Goal: Communication & Community: Answer question/provide support

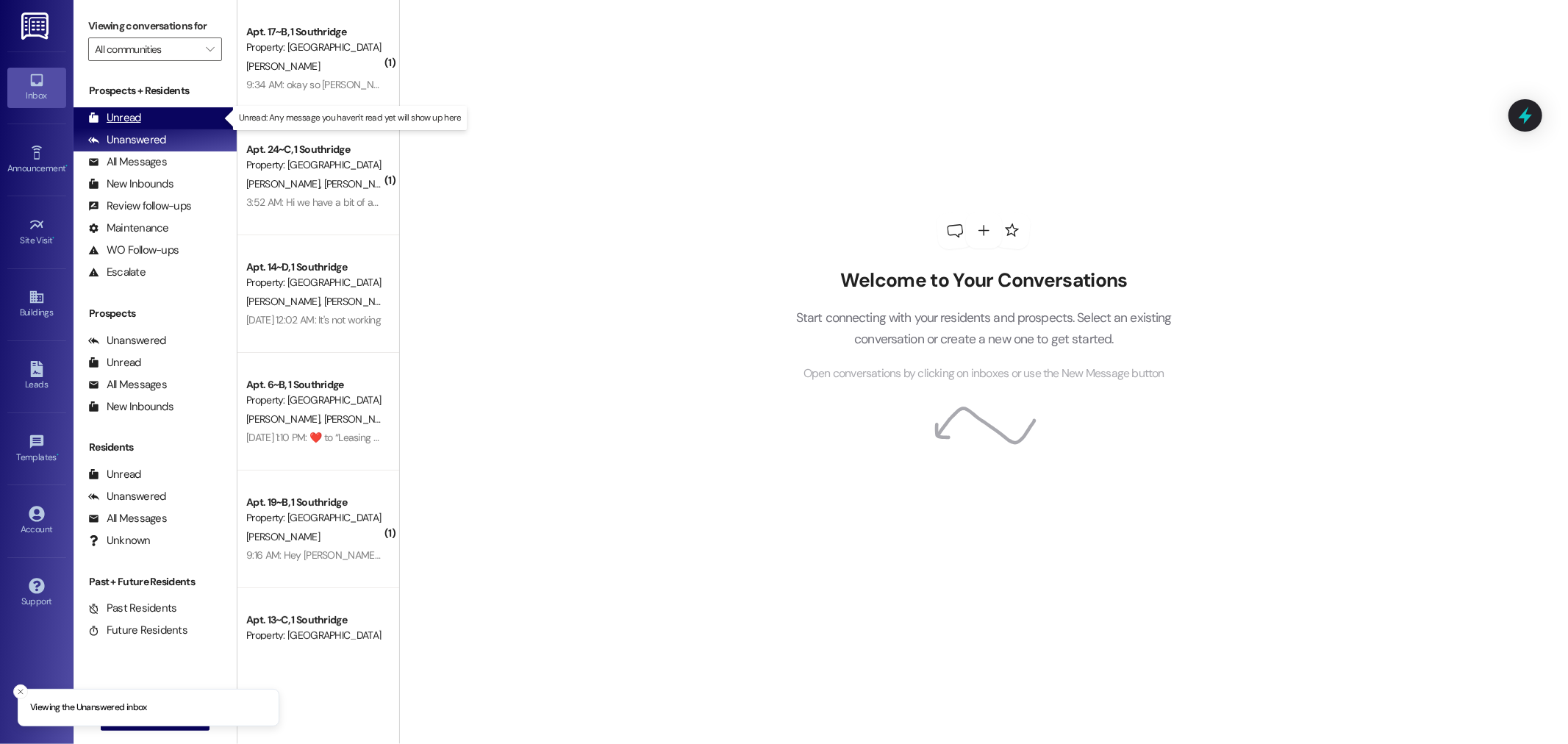
click at [109, 114] on div "Unread" at bounding box center [114, 118] width 53 height 16
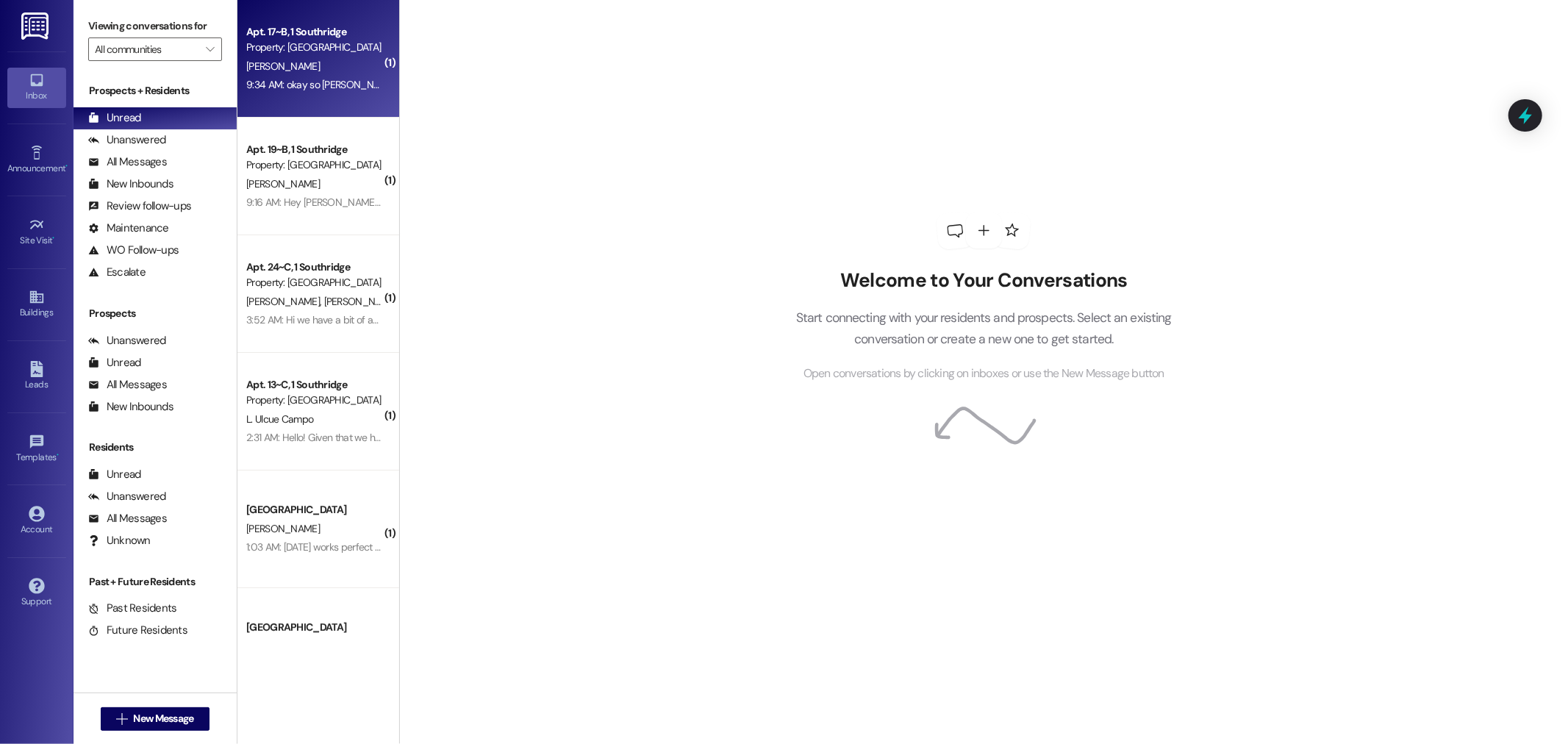
click at [309, 46] on div "Property: [GEOGRAPHIC_DATA]" at bounding box center [314, 47] width 136 height 16
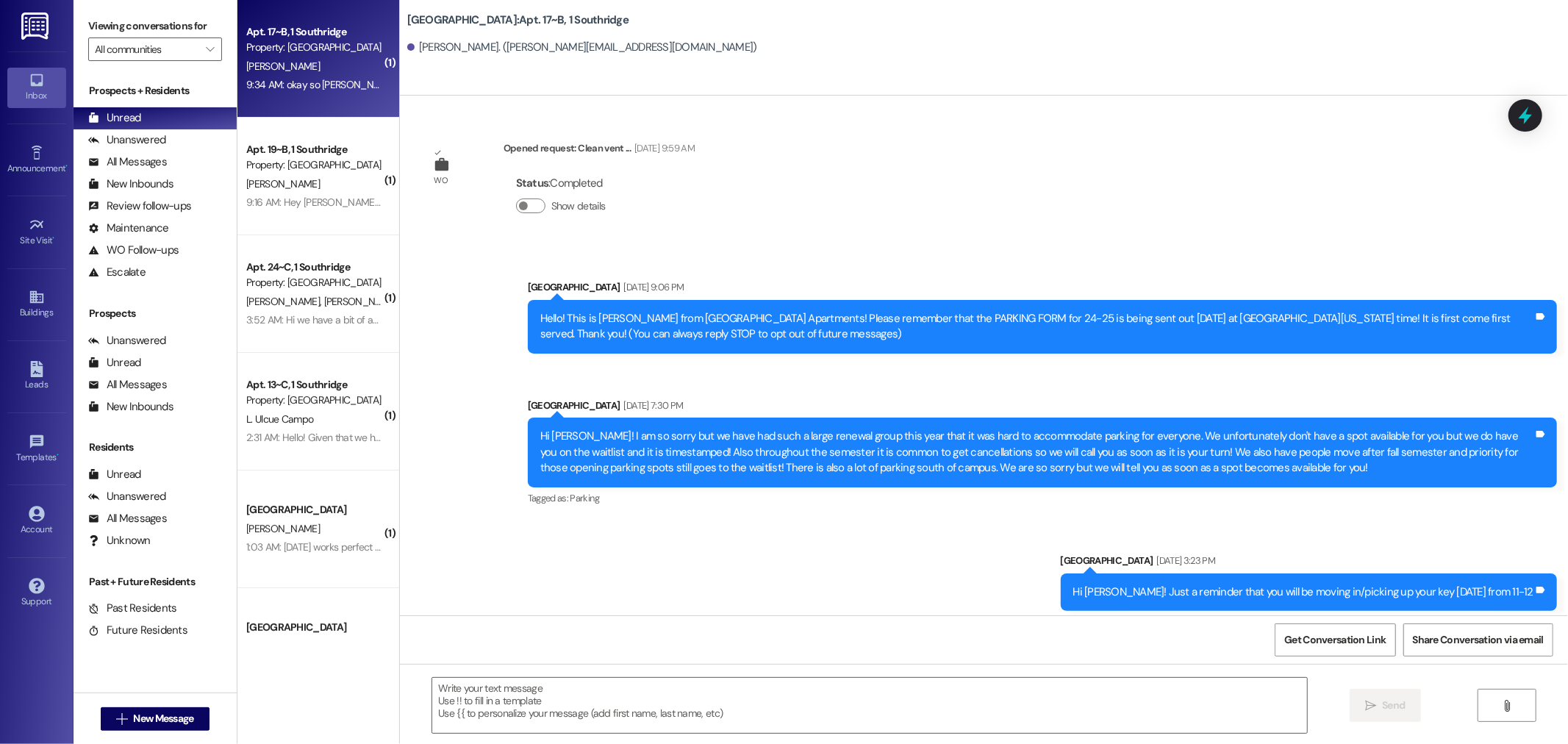
scroll to position [34096, 0]
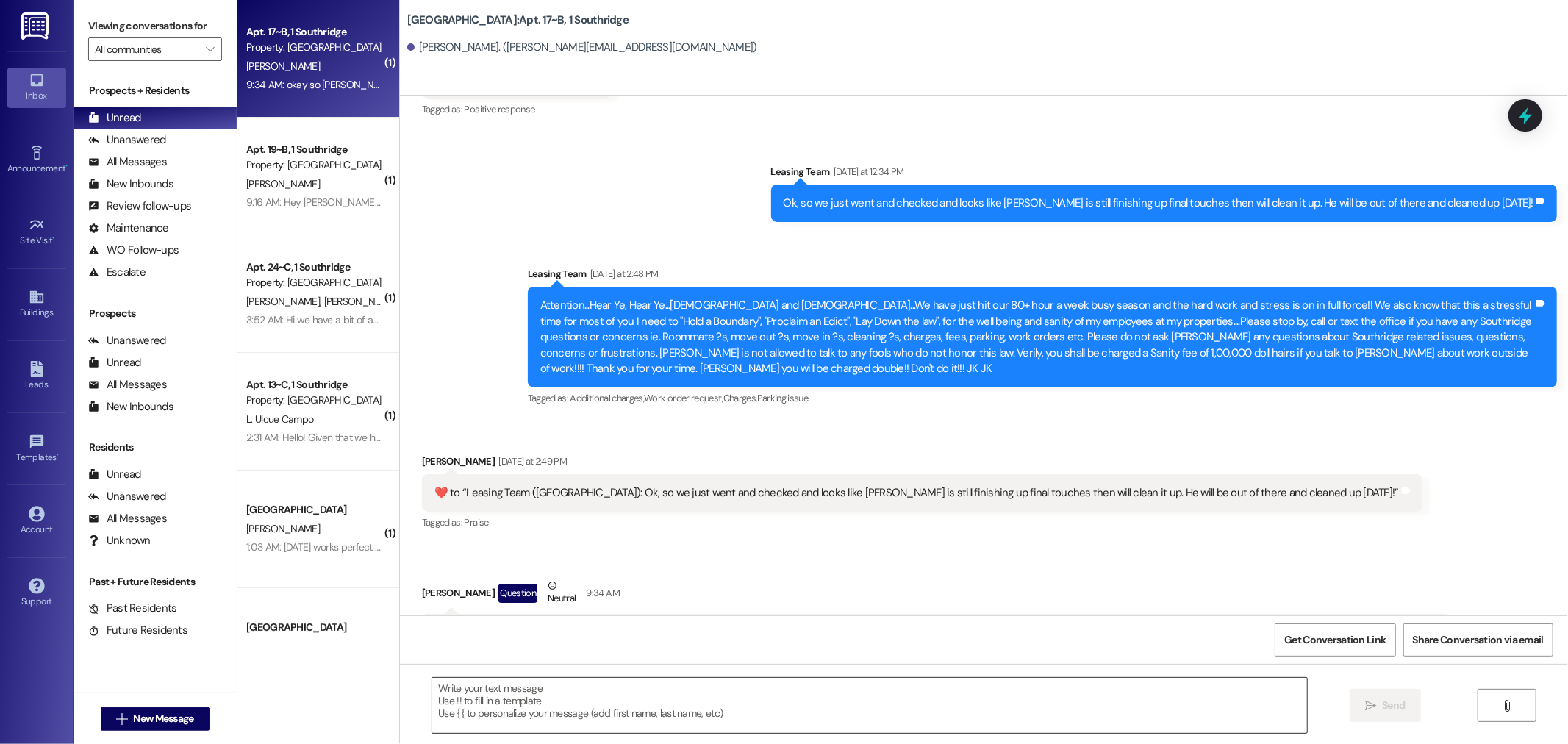
click at [472, 700] on textarea at bounding box center [870, 705] width 875 height 55
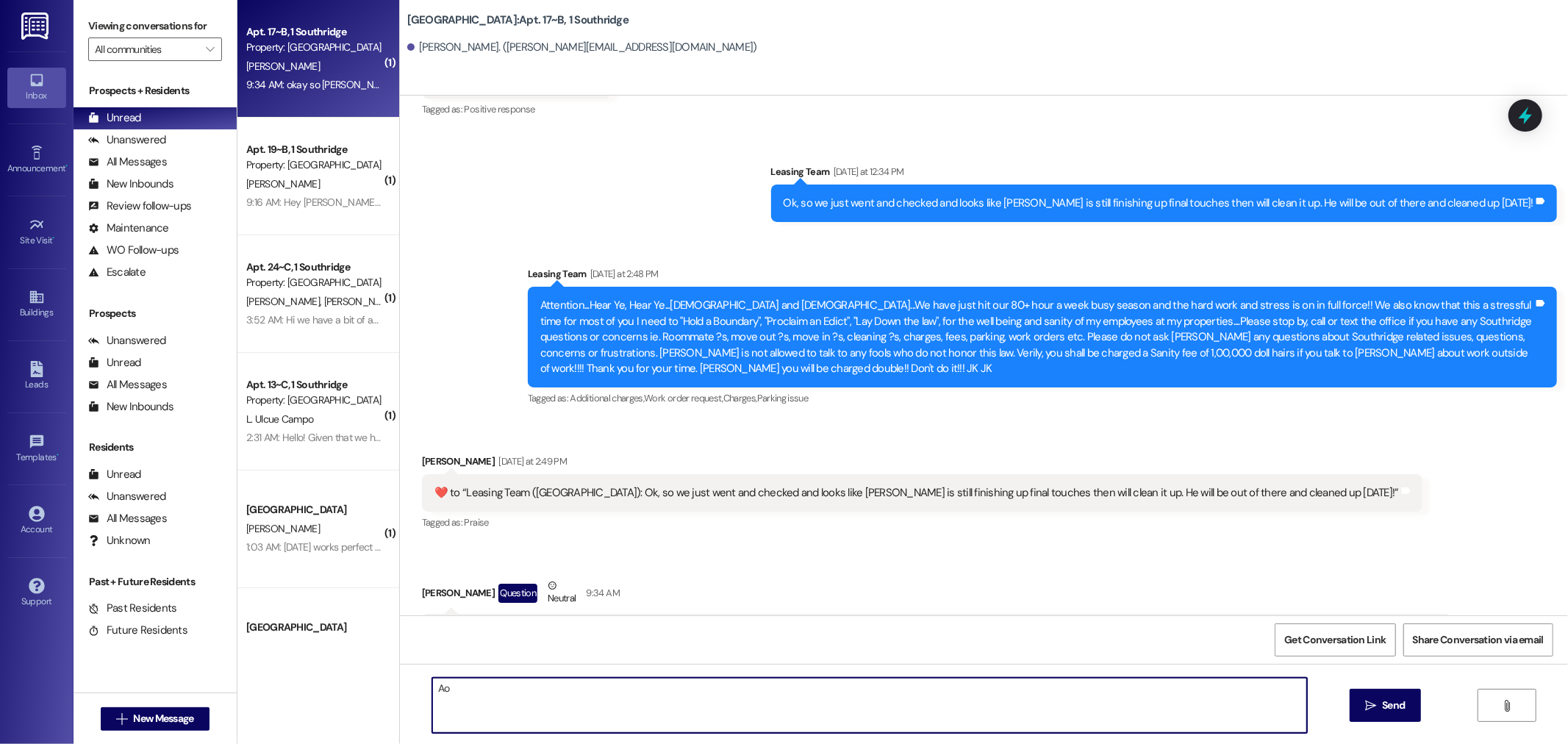
type textarea "A"
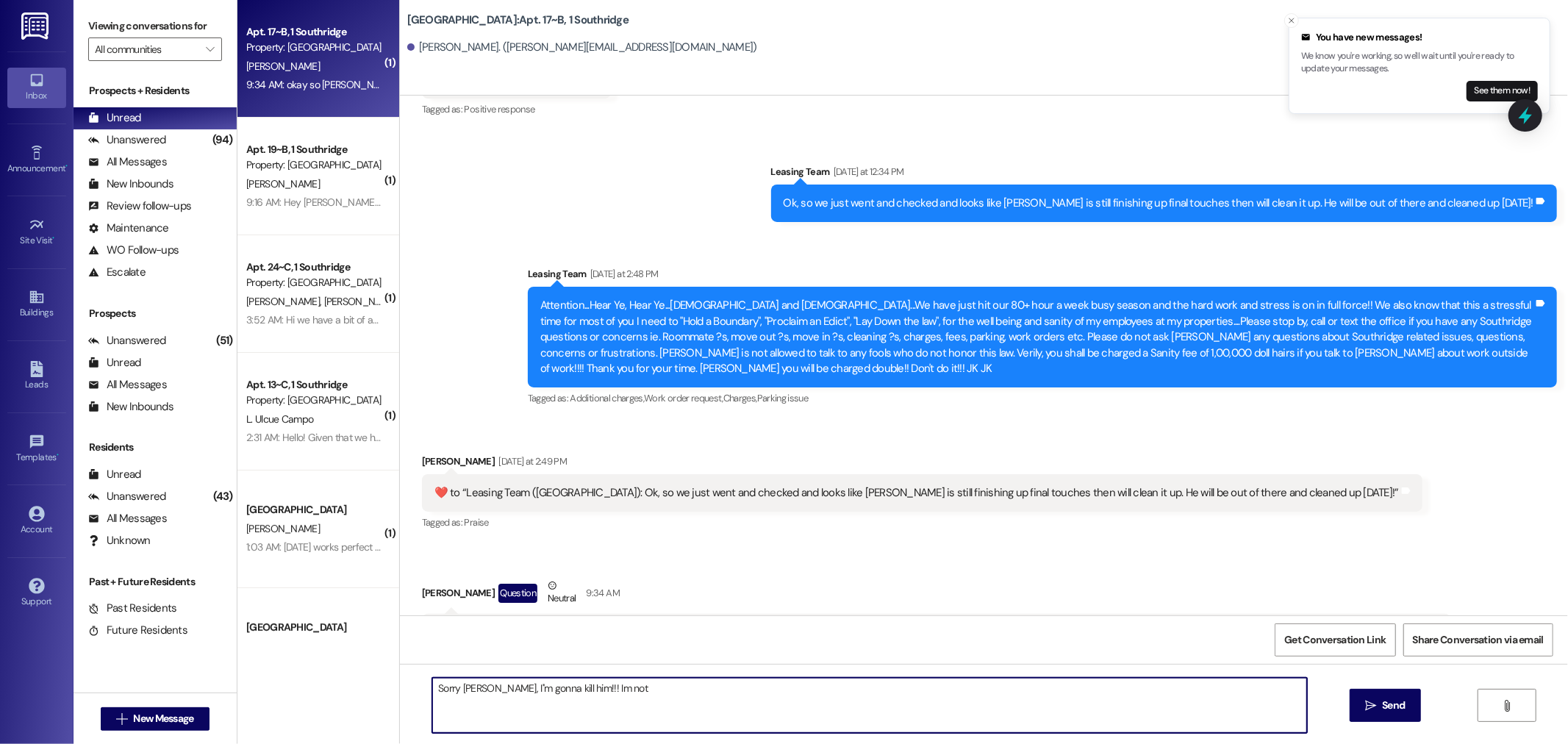
click at [566, 686] on textarea "Sorry [PERSON_NAME], I''m gonna kill him!!! Im not" at bounding box center [870, 705] width 875 height 55
drag, startPoint x: 597, startPoint y: 687, endPoint x: 563, endPoint y: 686, distance: 34.0
click at [563, 686] on textarea "Sorry [PERSON_NAME], I''m gonna kill him!!! Im not" at bounding box center [870, 705] width 875 height 55
type textarea "Sorry [PERSON_NAME], I''m gonna kill him!!! I am so sorry. I told him not to go…"
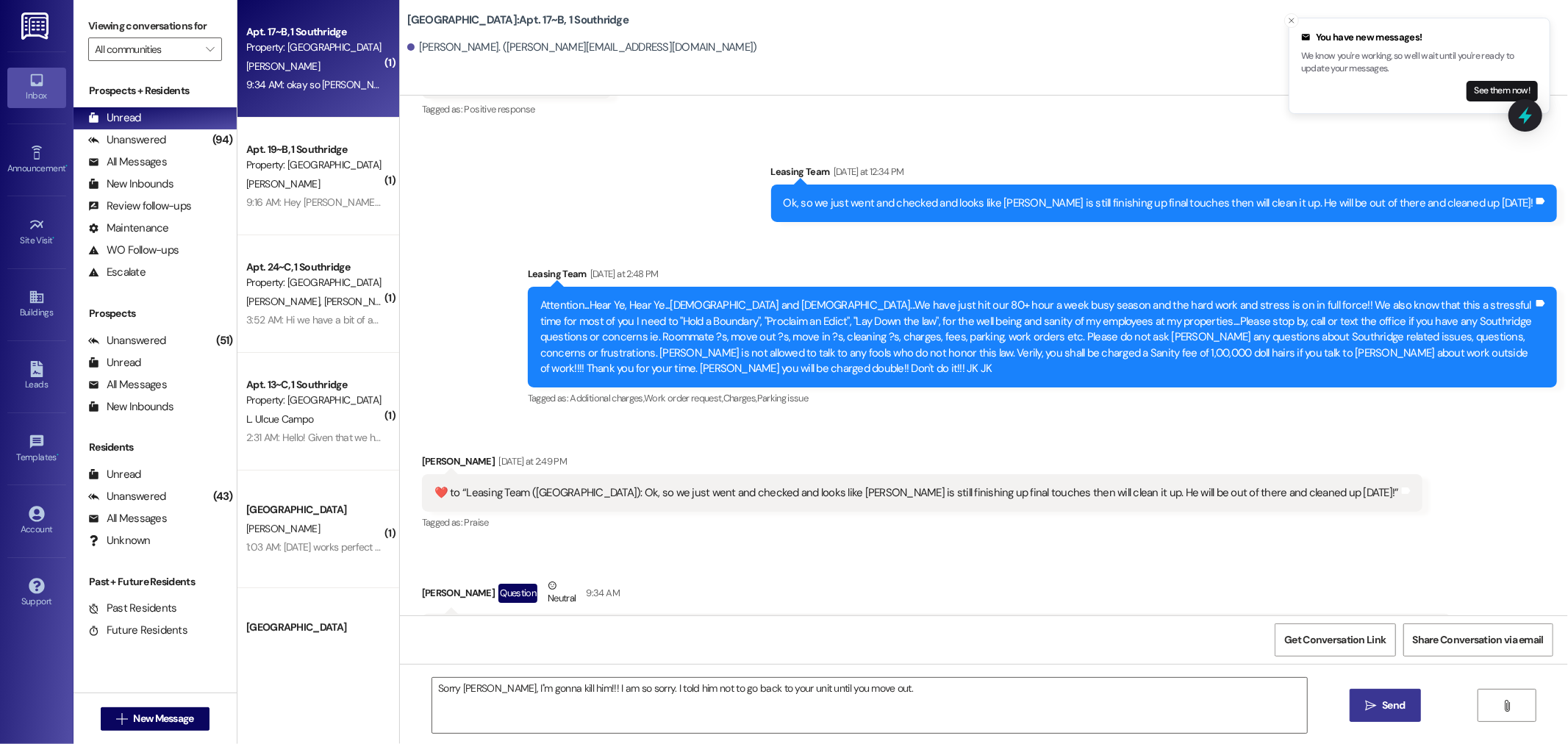
click at [1380, 709] on span "Send" at bounding box center [1394, 705] width 28 height 16
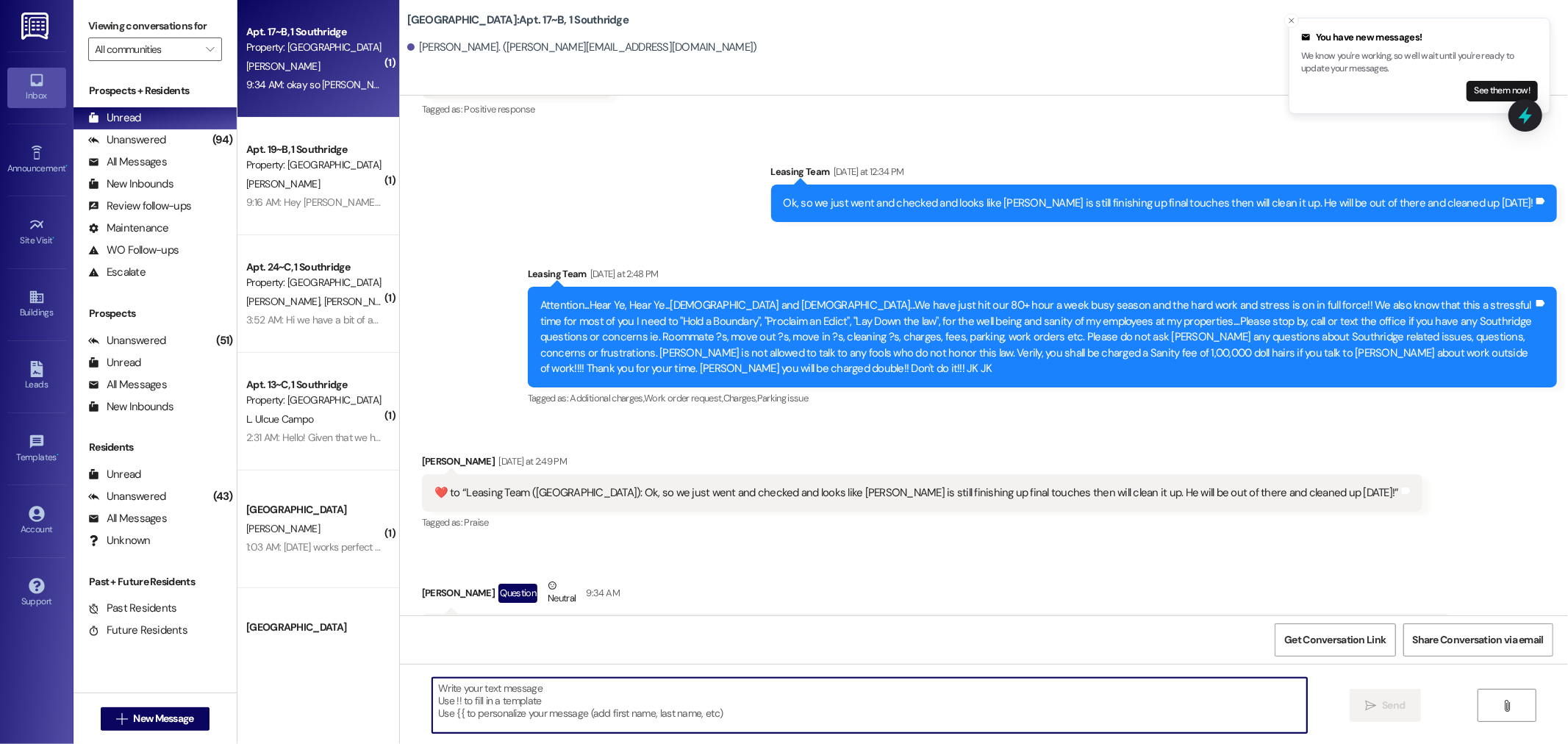
click at [443, 692] on textarea at bounding box center [870, 705] width 875 height 55
type textarea "I am very sorry. That will not happen again.🙏"
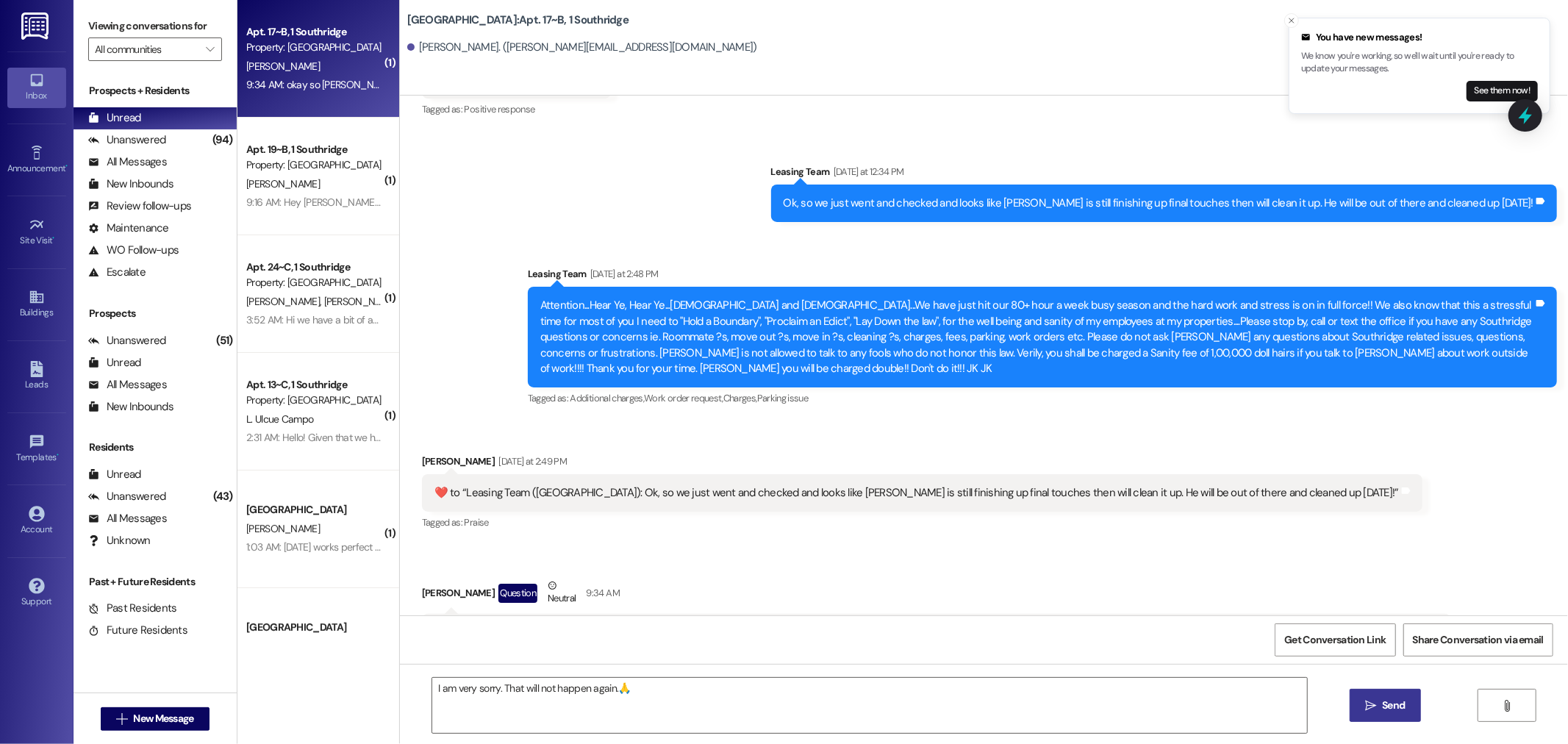
click at [1383, 709] on span "Send" at bounding box center [1393, 705] width 23 height 16
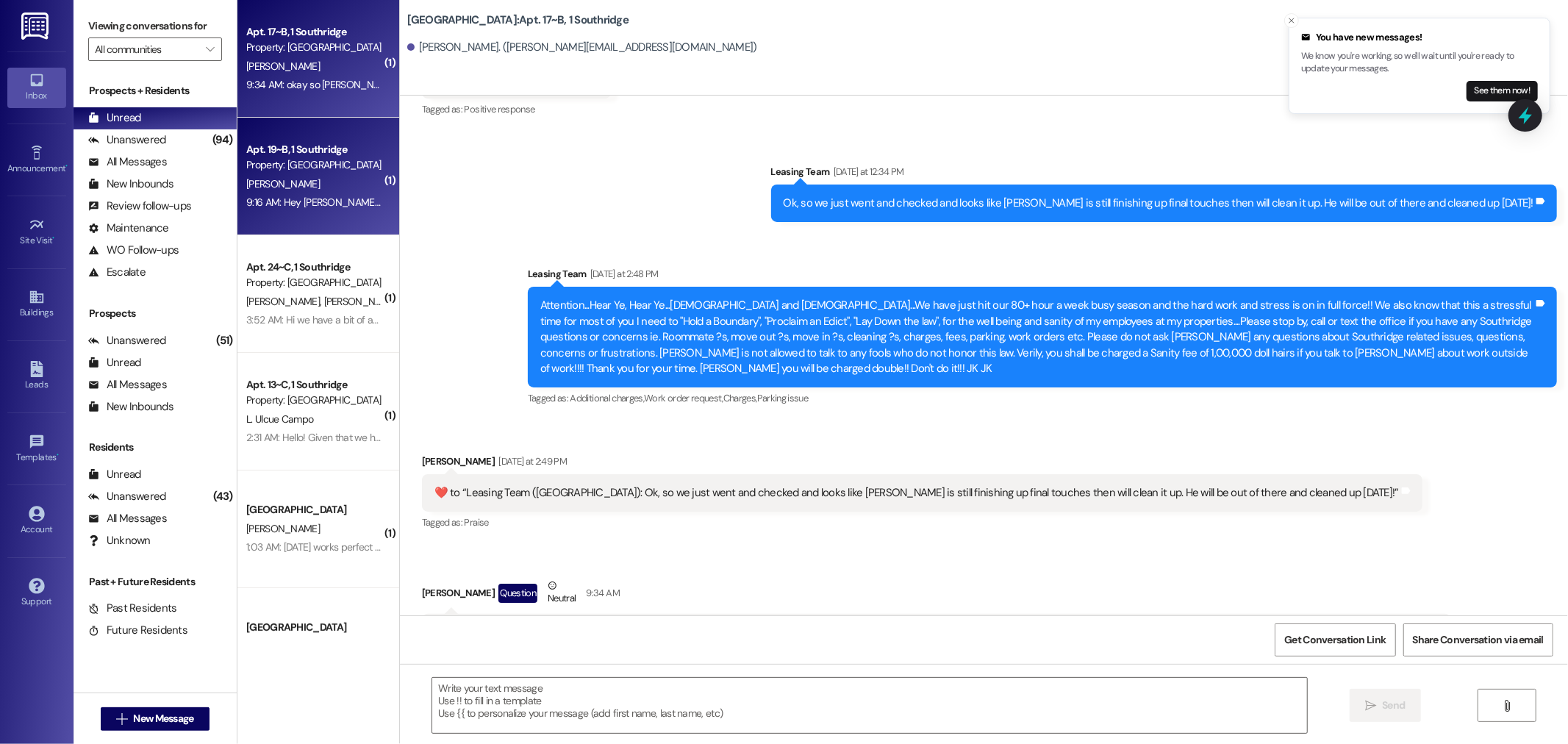
click at [319, 160] on div "Property: [GEOGRAPHIC_DATA]" at bounding box center [314, 166] width 136 height 16
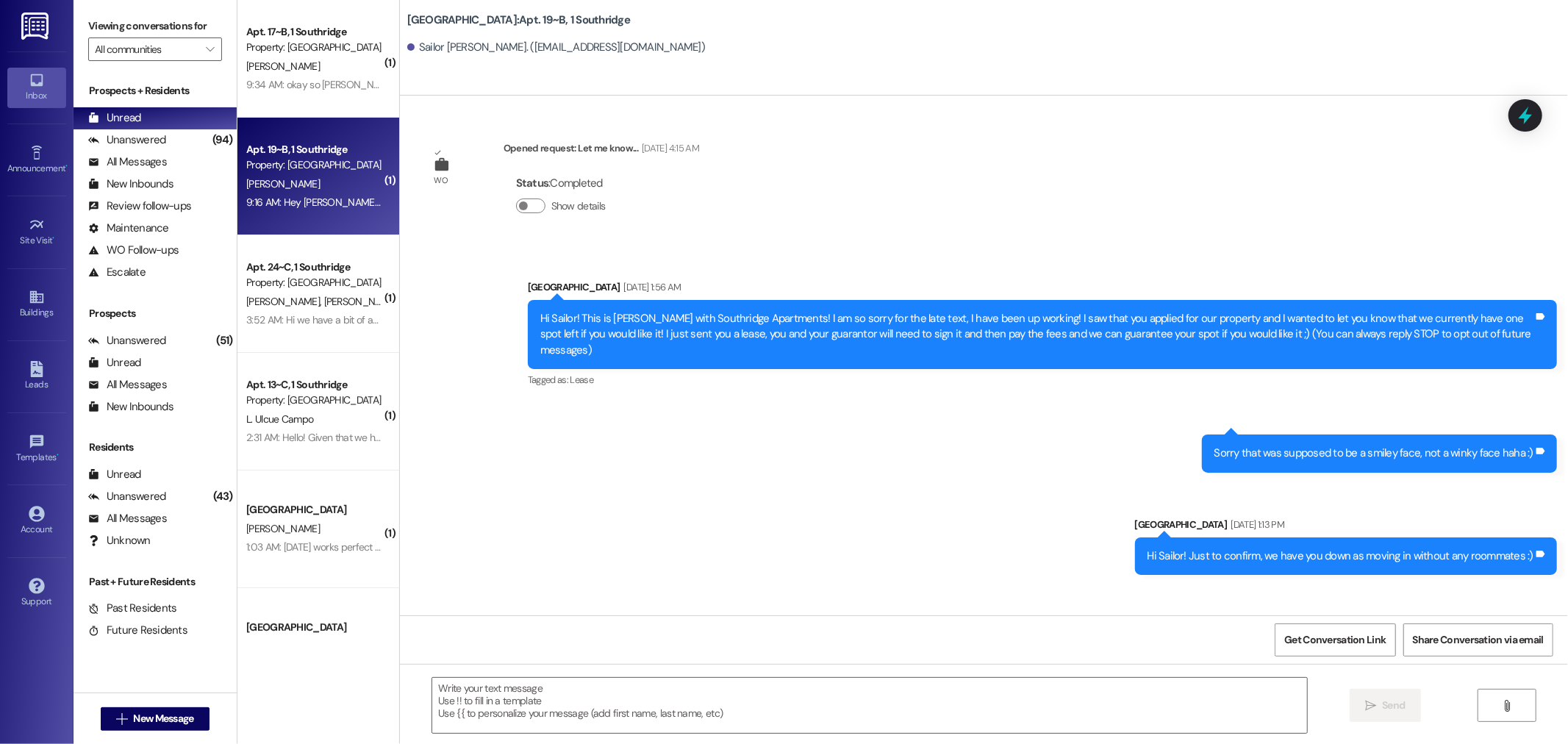
scroll to position [27343, 0]
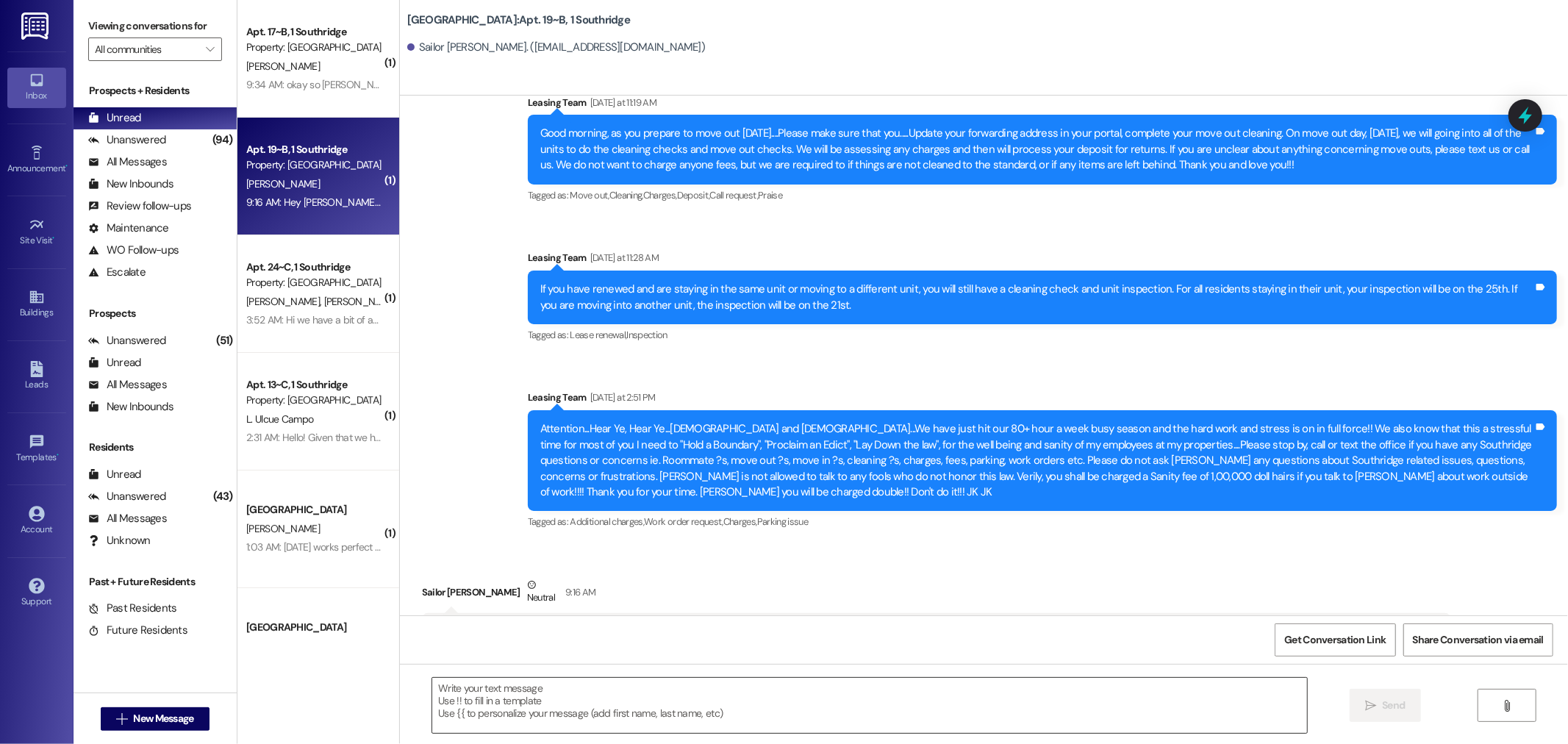
click at [432, 690] on textarea at bounding box center [870, 705] width 875 height 55
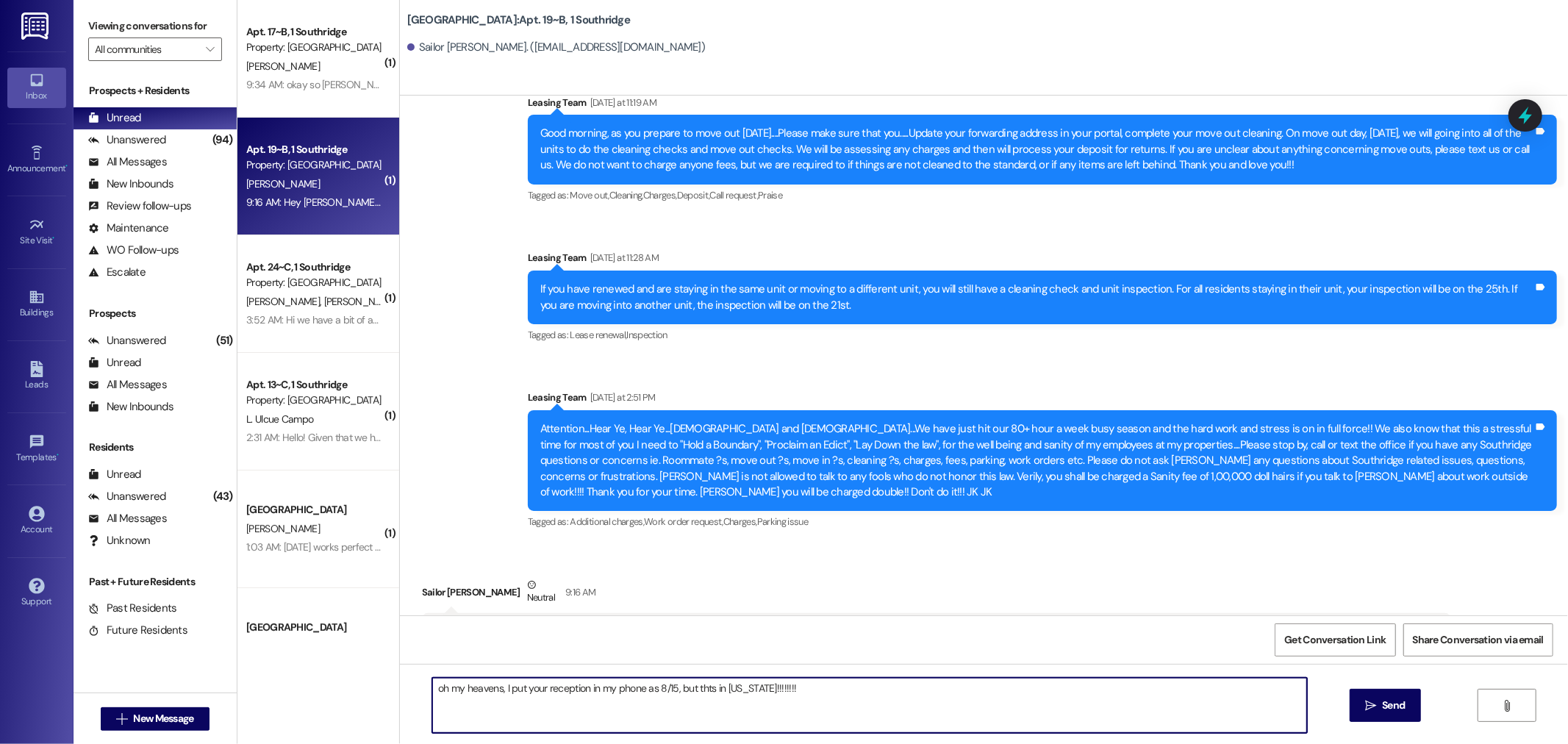
click at [695, 686] on textarea "oh my heavens, I put your reception in my phone as 8/15, but thts in [US_STATE]…" at bounding box center [870, 705] width 875 height 55
click at [785, 693] on textarea "oh my heavens, I put your reception in my phone as 8/15, but thats in [US_STATE…" at bounding box center [870, 705] width 875 height 55
click at [704, 687] on textarea "oh my heavens, I put your reception in my phone as 8/15, but thats in [US_STATE…" at bounding box center [870, 705] width 875 height 55
click at [766, 687] on textarea "oh my heavens, I put your reception in my phone as 8/15, but that is in [US_STA…" at bounding box center [870, 705] width 875 height 55
drag, startPoint x: 763, startPoint y: 688, endPoint x: 767, endPoint y: 710, distance: 22.4
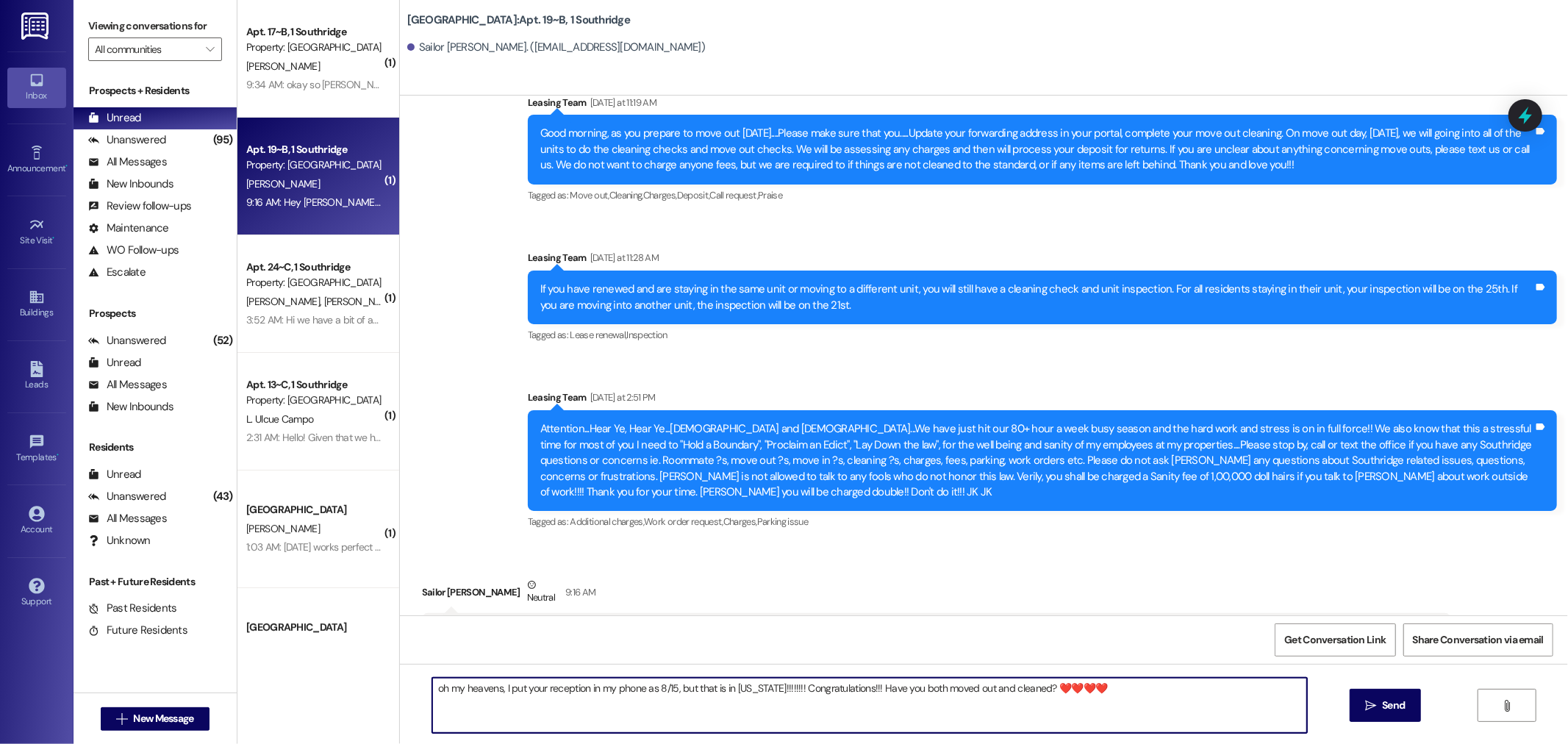
click at [767, 710] on textarea "oh my heavens, I put your reception in my phone as 8/15, but that is in [US_STA…" at bounding box center [870, 705] width 875 height 55
click at [760, 700] on textarea "oh my heavens, I put your reception in my phone as 8/15, but that is in [US_STA…" at bounding box center [870, 705] width 875 height 55
click at [765, 687] on textarea "oh my heavens, I put your reception in my phone as 8/15, but that is in [US_STA…" at bounding box center [870, 705] width 875 height 55
click at [822, 686] on textarea "oh my heavens, I put your reception in my phone as 8/15, but that is in [US_STA…" at bounding box center [870, 705] width 875 height 55
type textarea "oh my heavens, I put your reception in my phone as 8/15, but that is in [US_STA…"
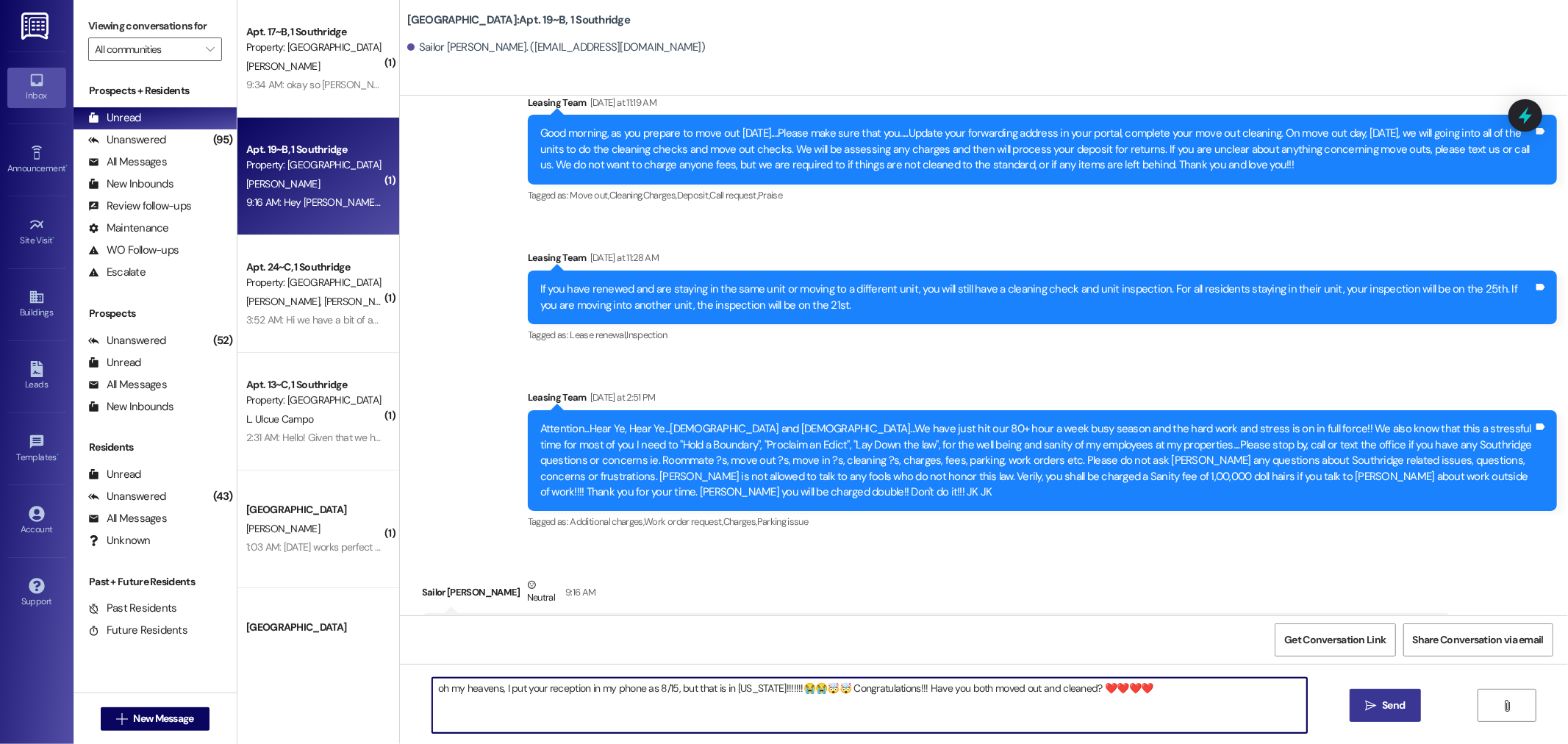
click at [1387, 709] on span "Send" at bounding box center [1393, 705] width 23 height 16
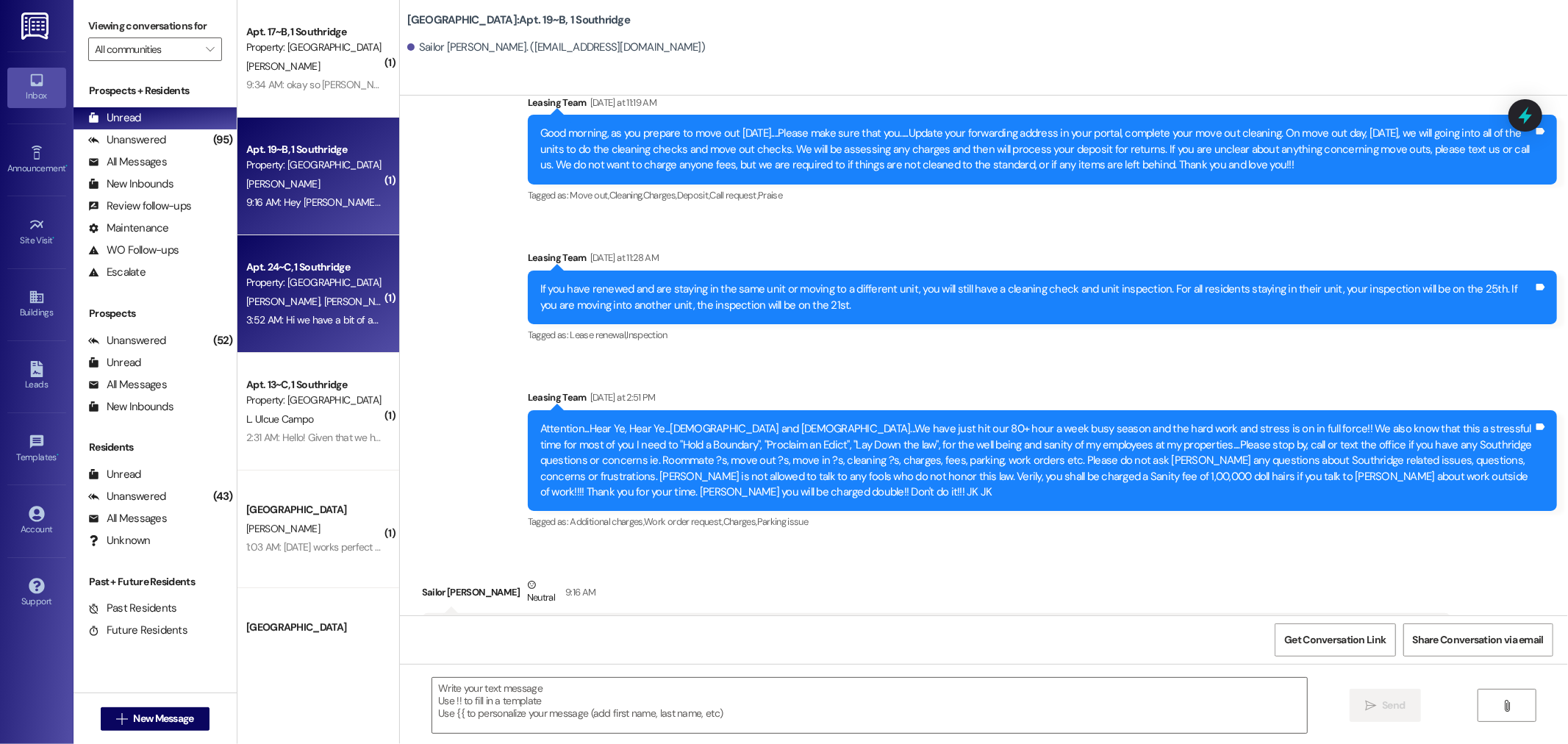
click at [265, 301] on span "[PERSON_NAME]" at bounding box center [285, 301] width 78 height 13
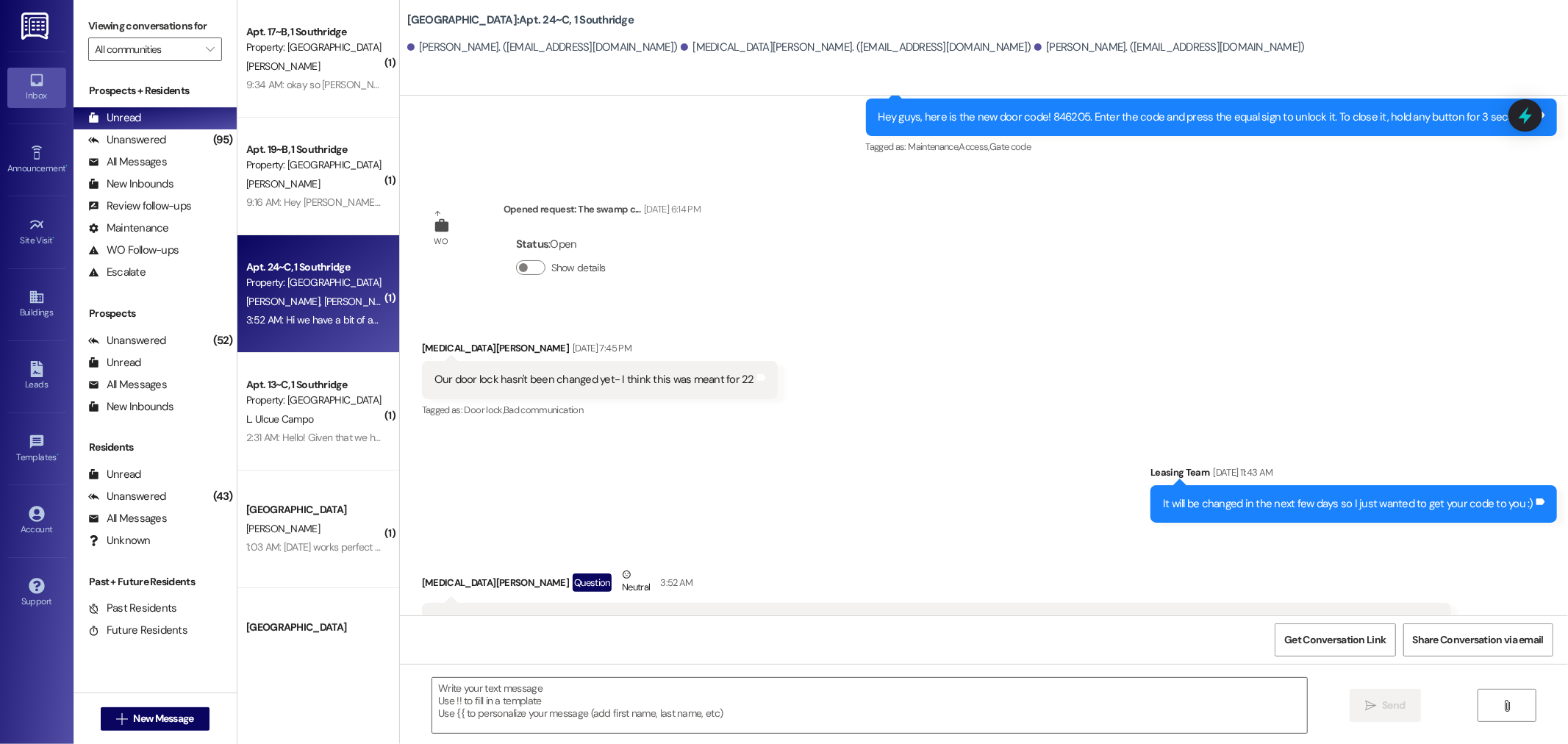
scroll to position [8947, 0]
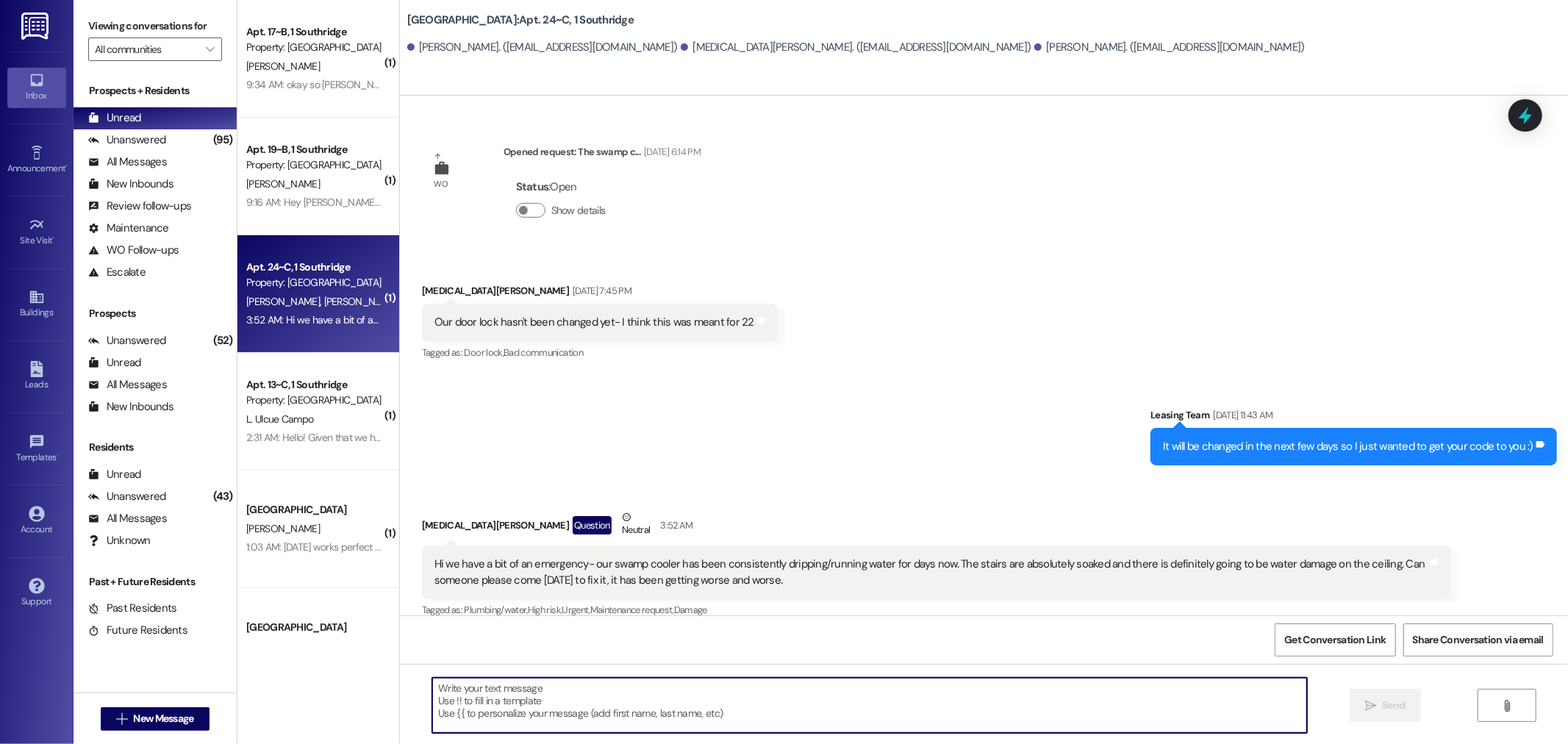
click at [453, 699] on textarea at bounding box center [870, 705] width 875 height 55
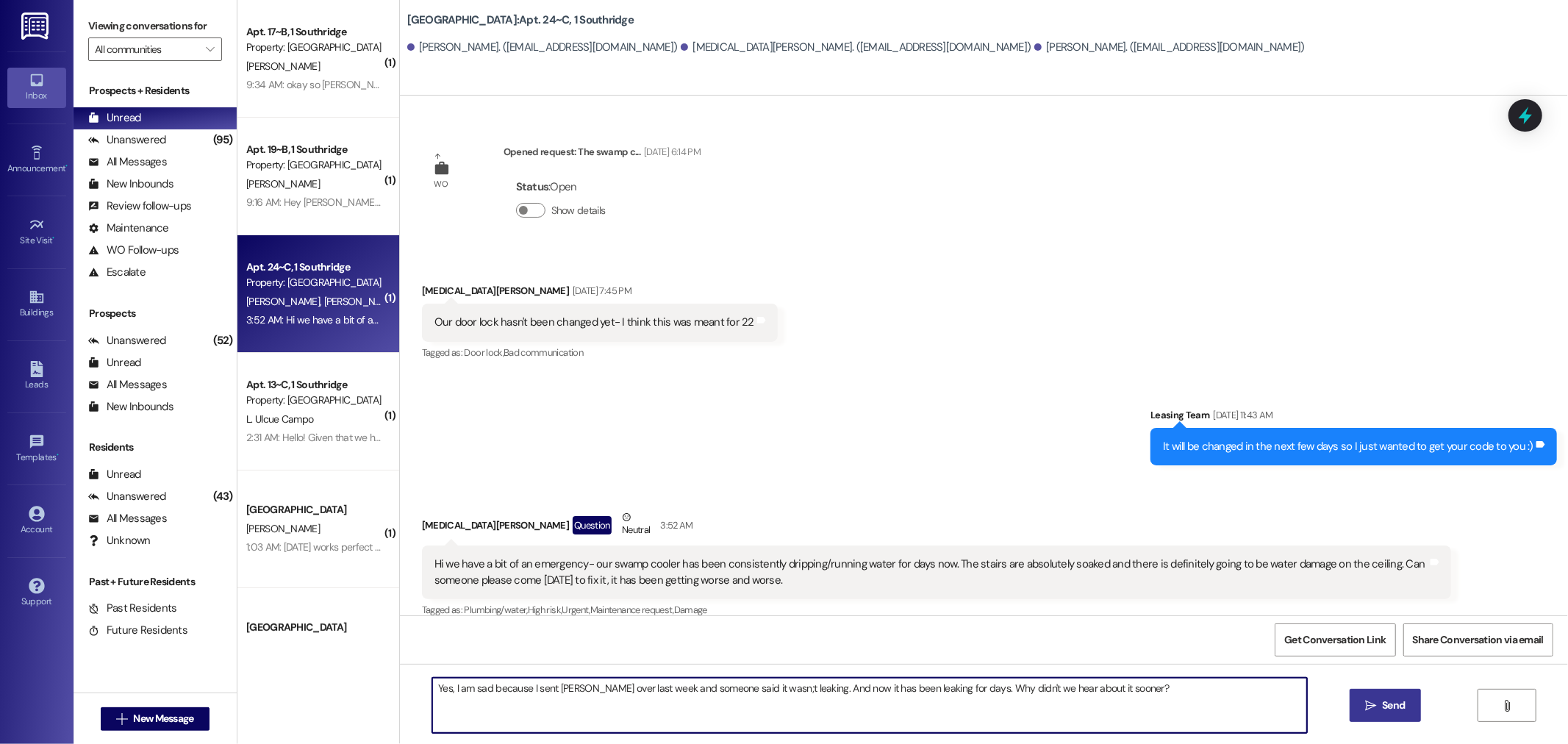
type textarea "Yes, I am sad because I sent [PERSON_NAME] over last week and someone said it w…"
click at [1392, 698] on span "Send" at bounding box center [1393, 705] width 23 height 16
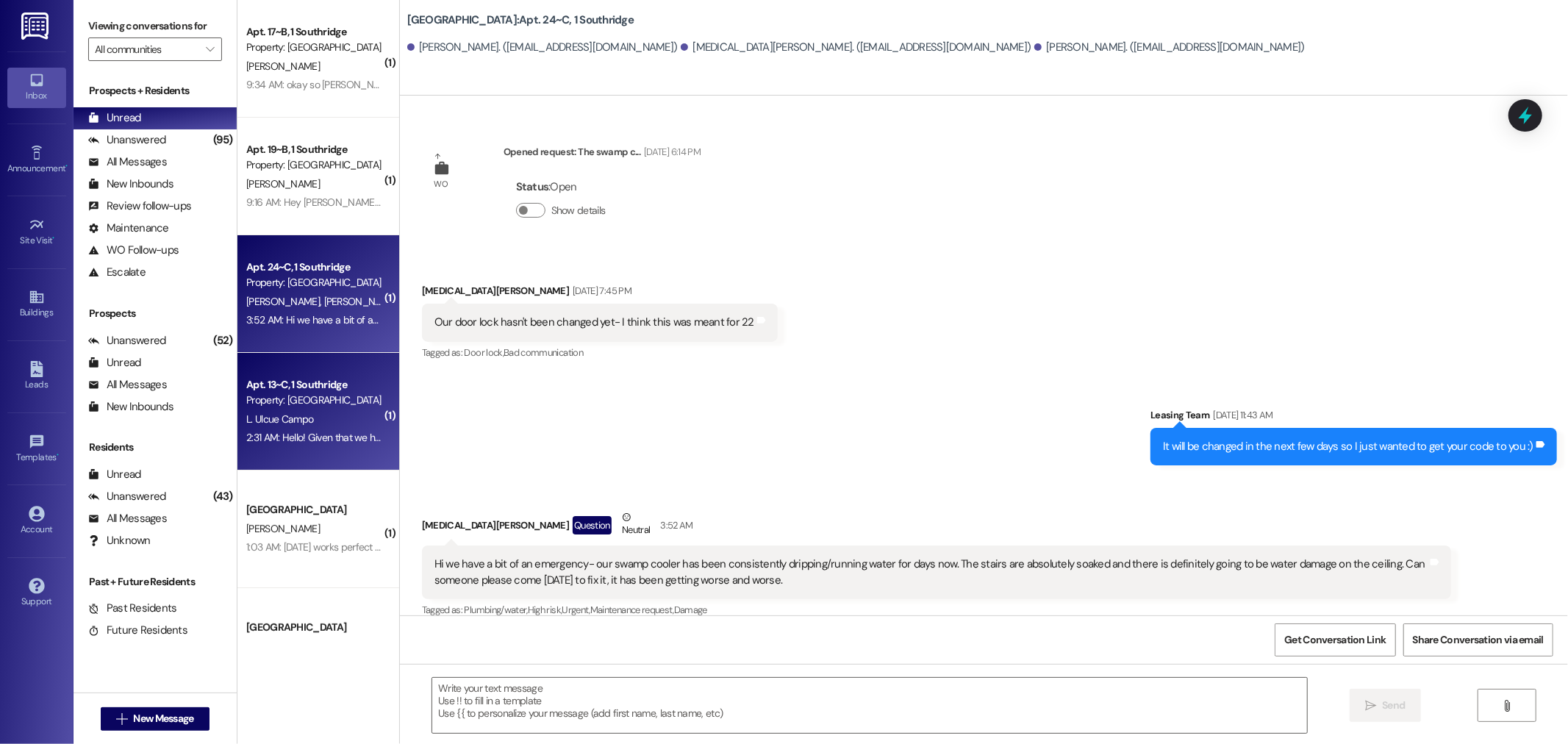
click at [255, 419] on span "L. Ulcue Campo" at bounding box center [279, 418] width 67 height 13
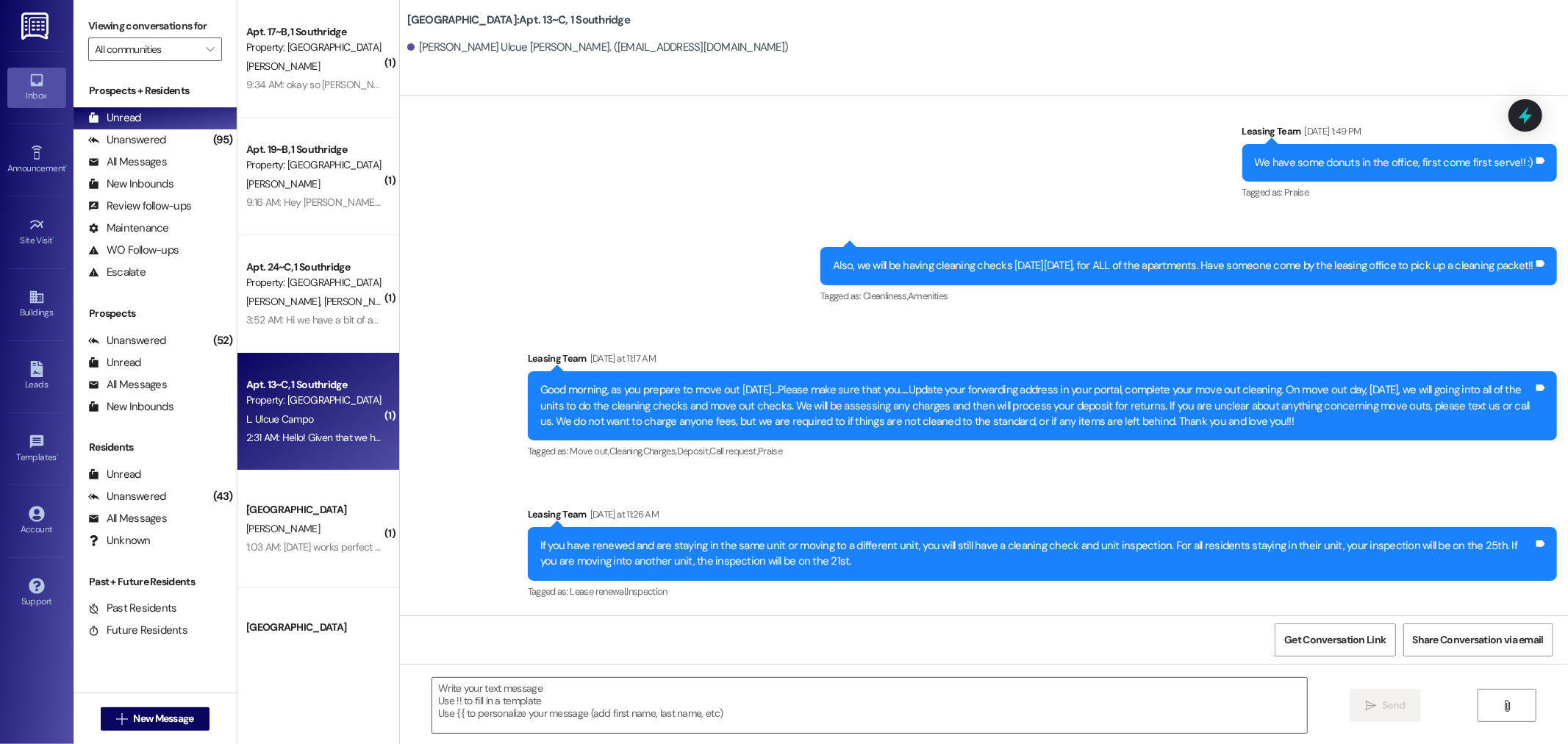
scroll to position [36056, 0]
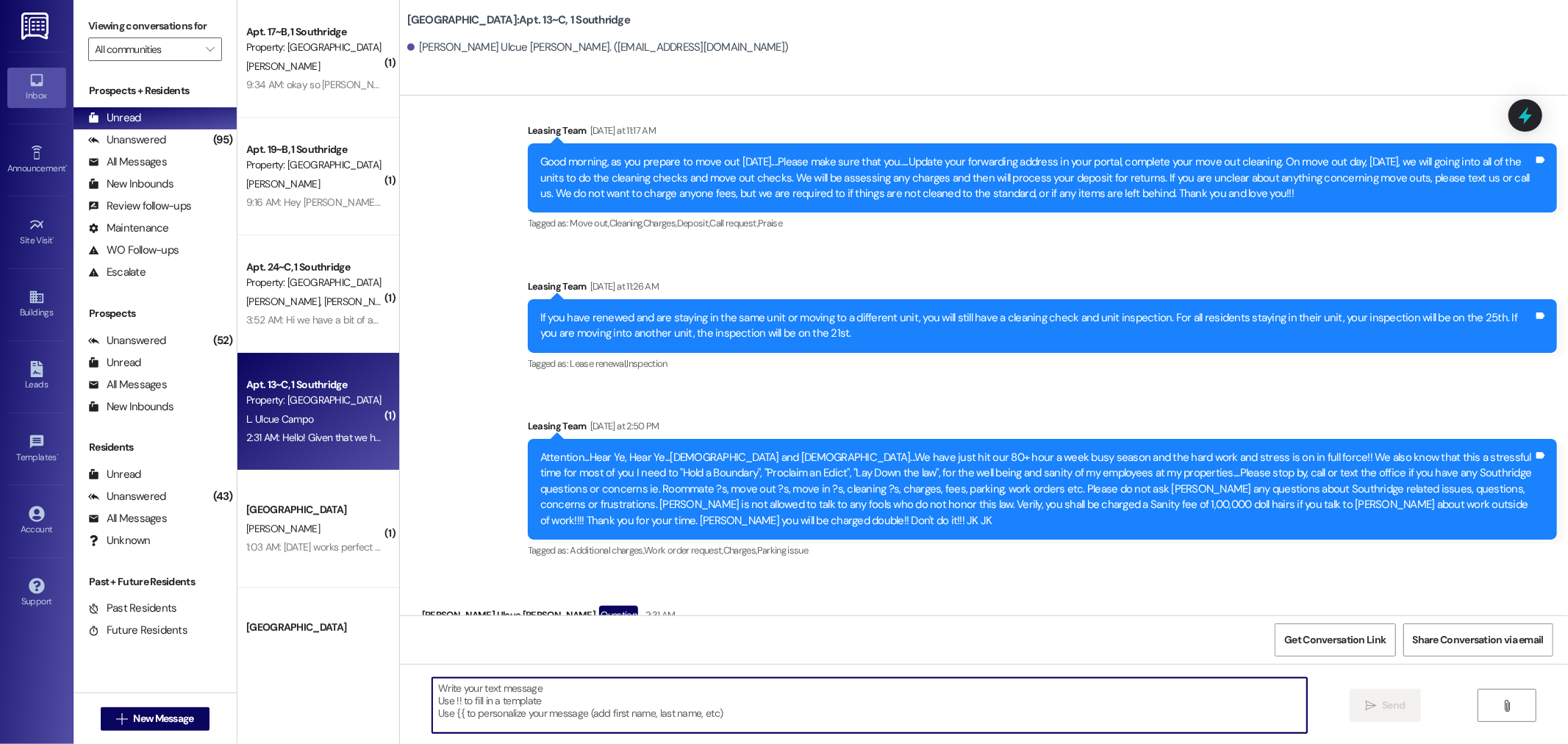
click at [460, 692] on textarea at bounding box center [870, 705] width 875 height 55
type textarea "cleaning checks for the unit you are moving out of. The unit you are moving int…"
click at [1382, 702] on span "Send" at bounding box center [1393, 705] width 23 height 16
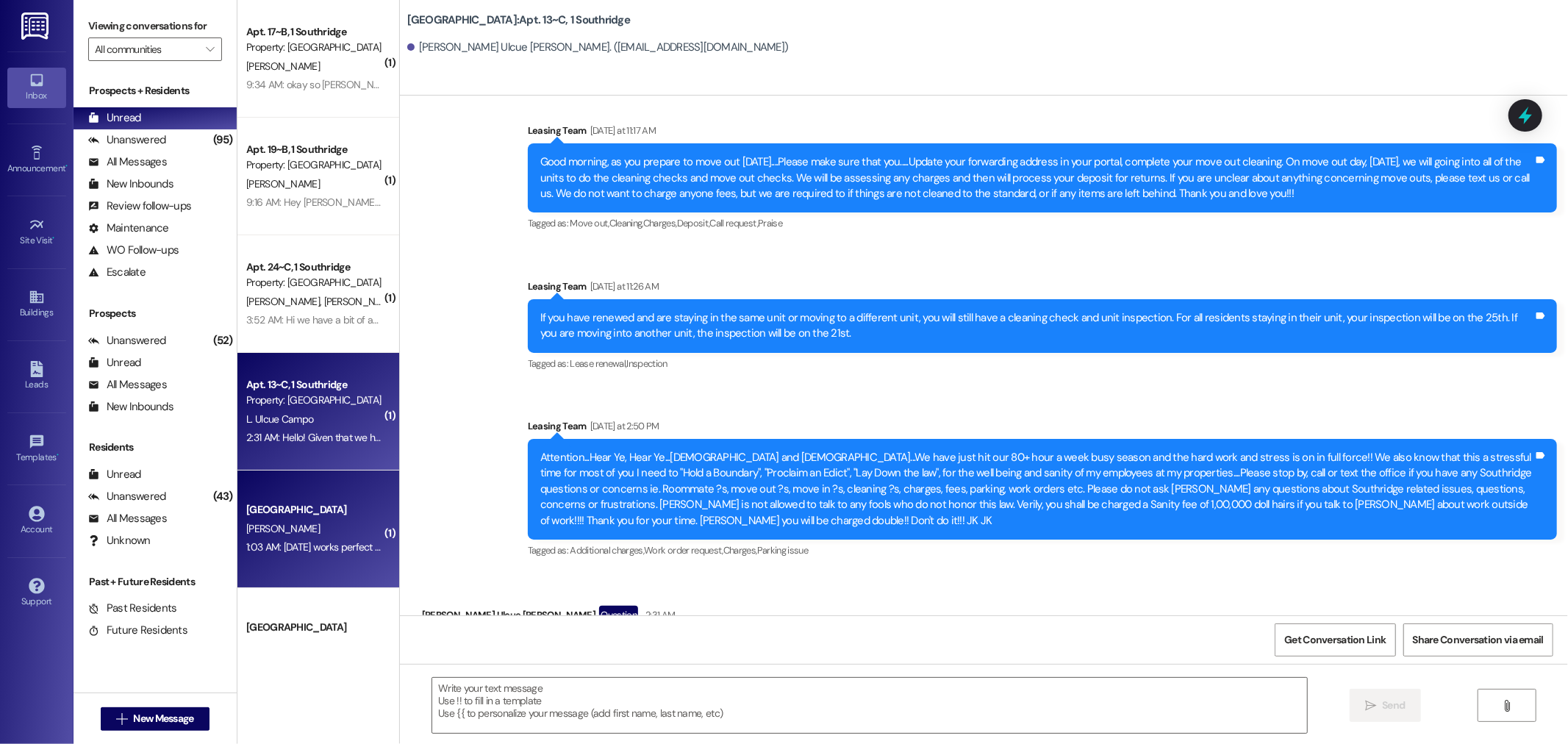
click at [311, 506] on div "[GEOGRAPHIC_DATA]" at bounding box center [314, 510] width 136 height 16
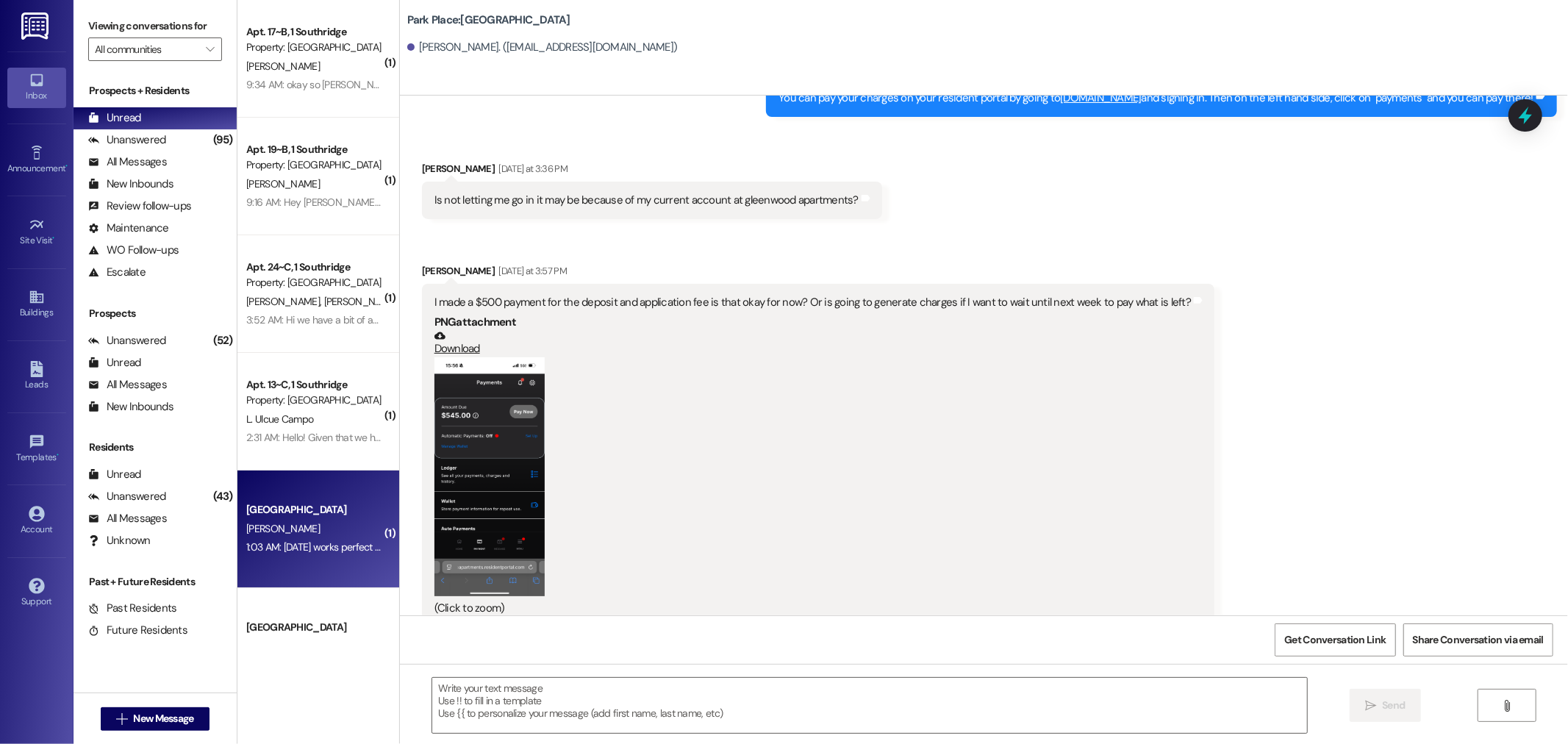
scroll to position [1458, 0]
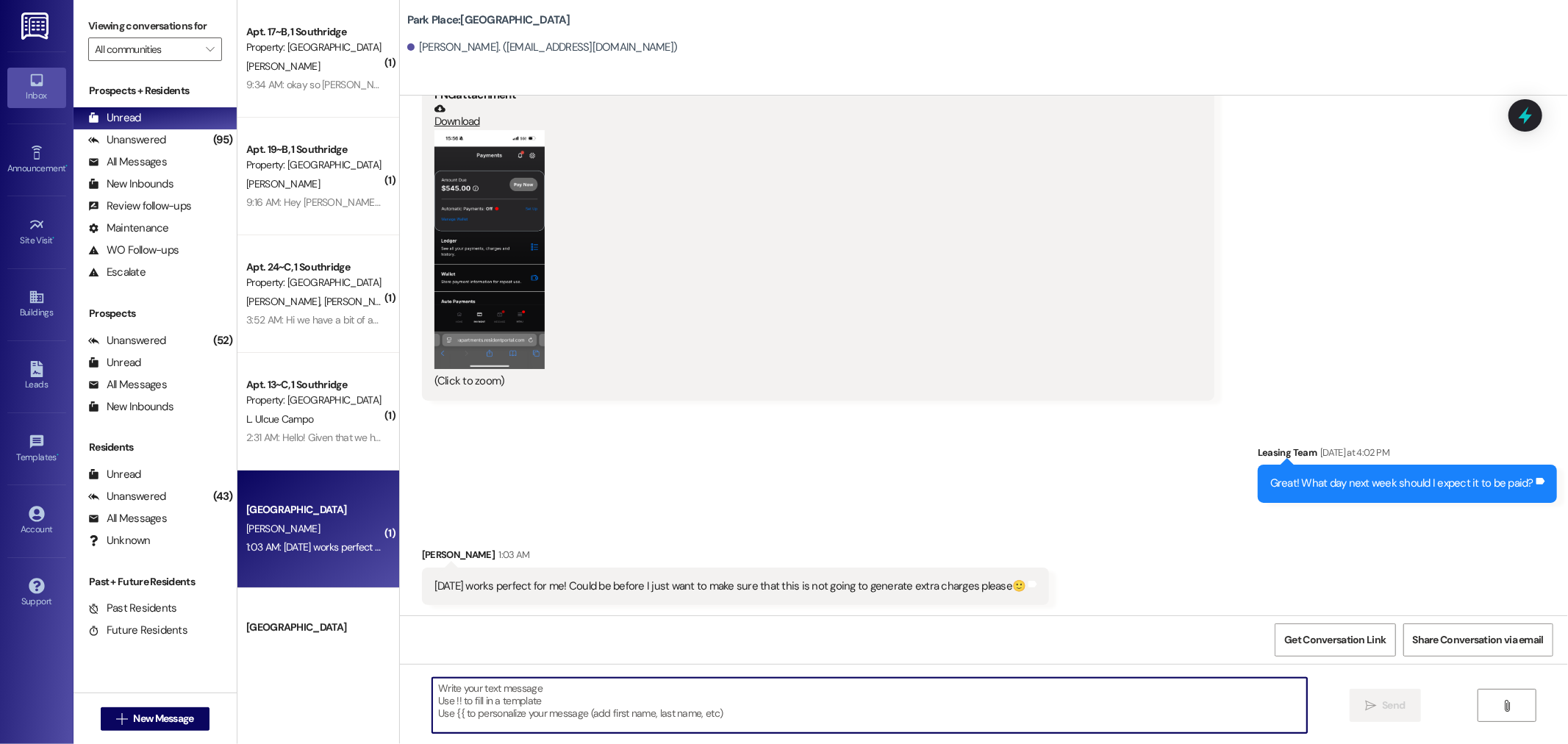
click at [464, 683] on textarea at bounding box center [870, 705] width 875 height 55
type textarea "Y"
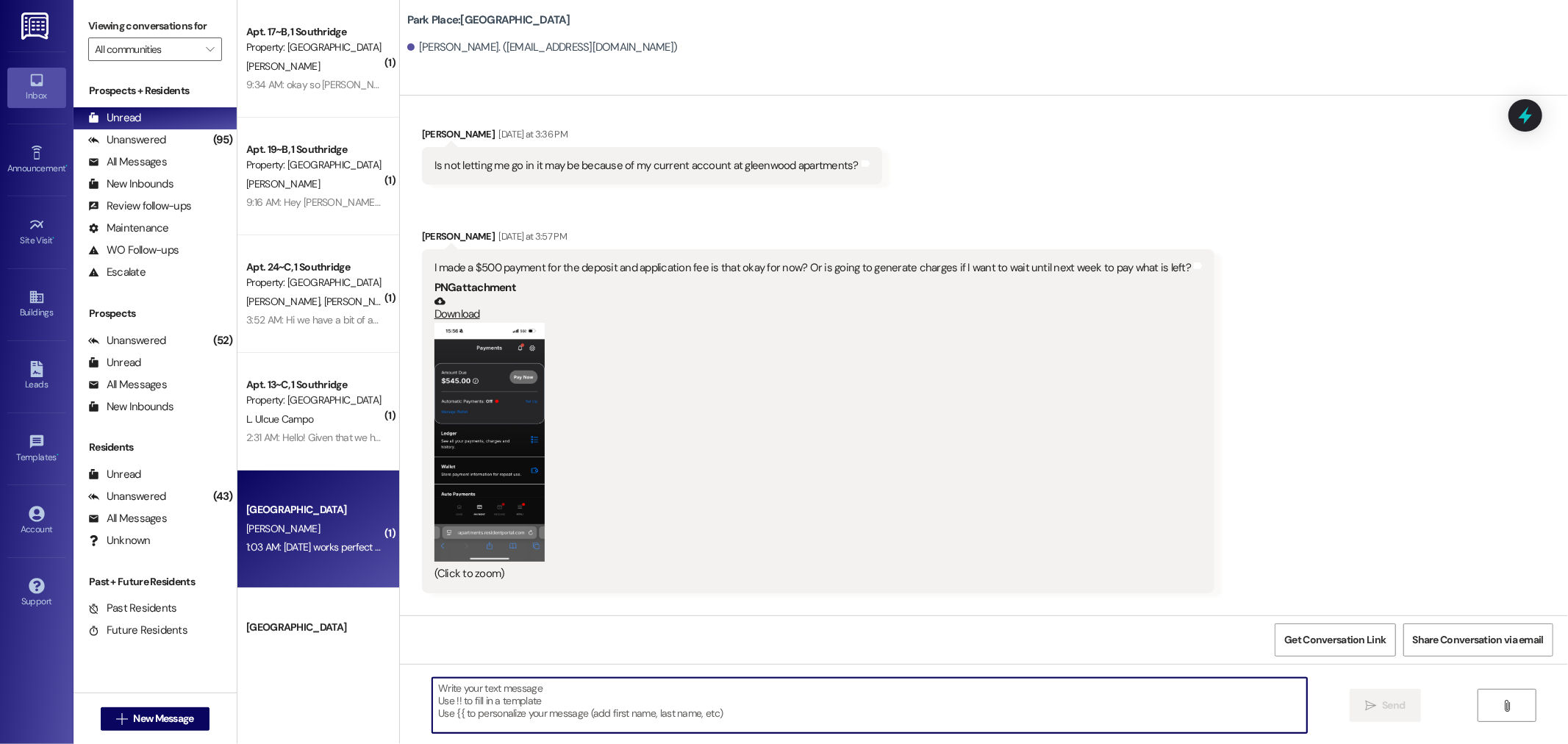
scroll to position [968, 0]
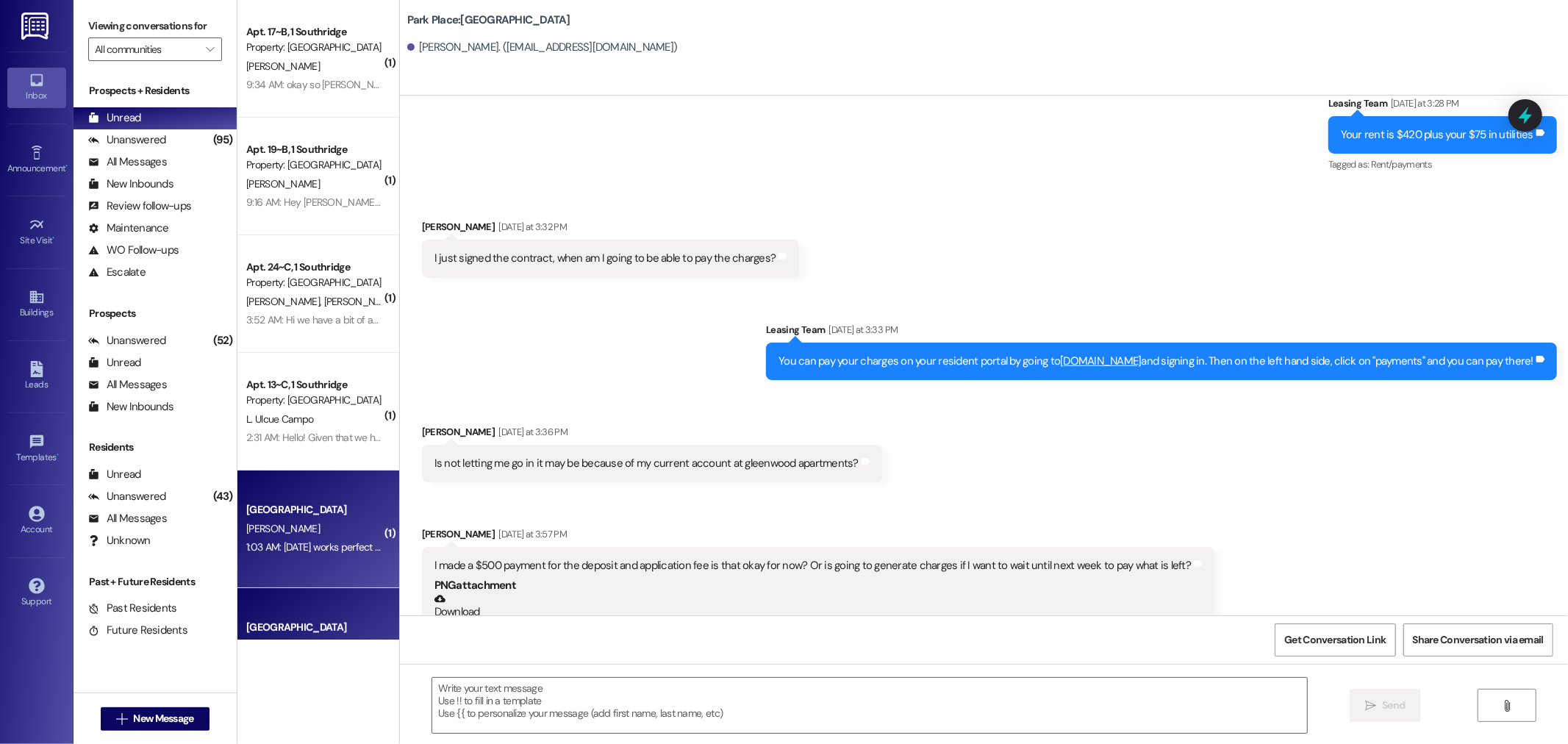
click at [295, 622] on div "[GEOGRAPHIC_DATA]" at bounding box center [314, 627] width 136 height 16
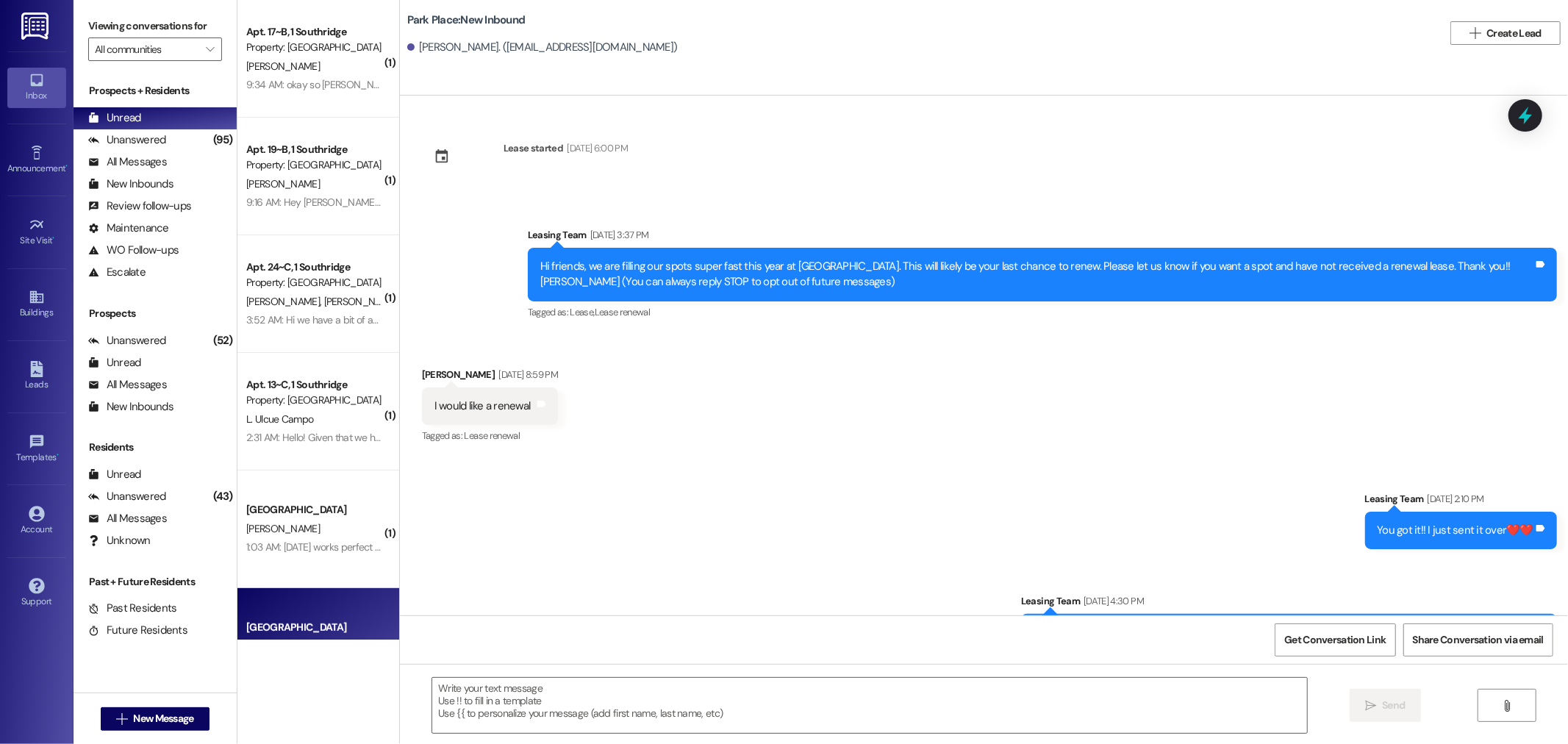
scroll to position [12713, 0]
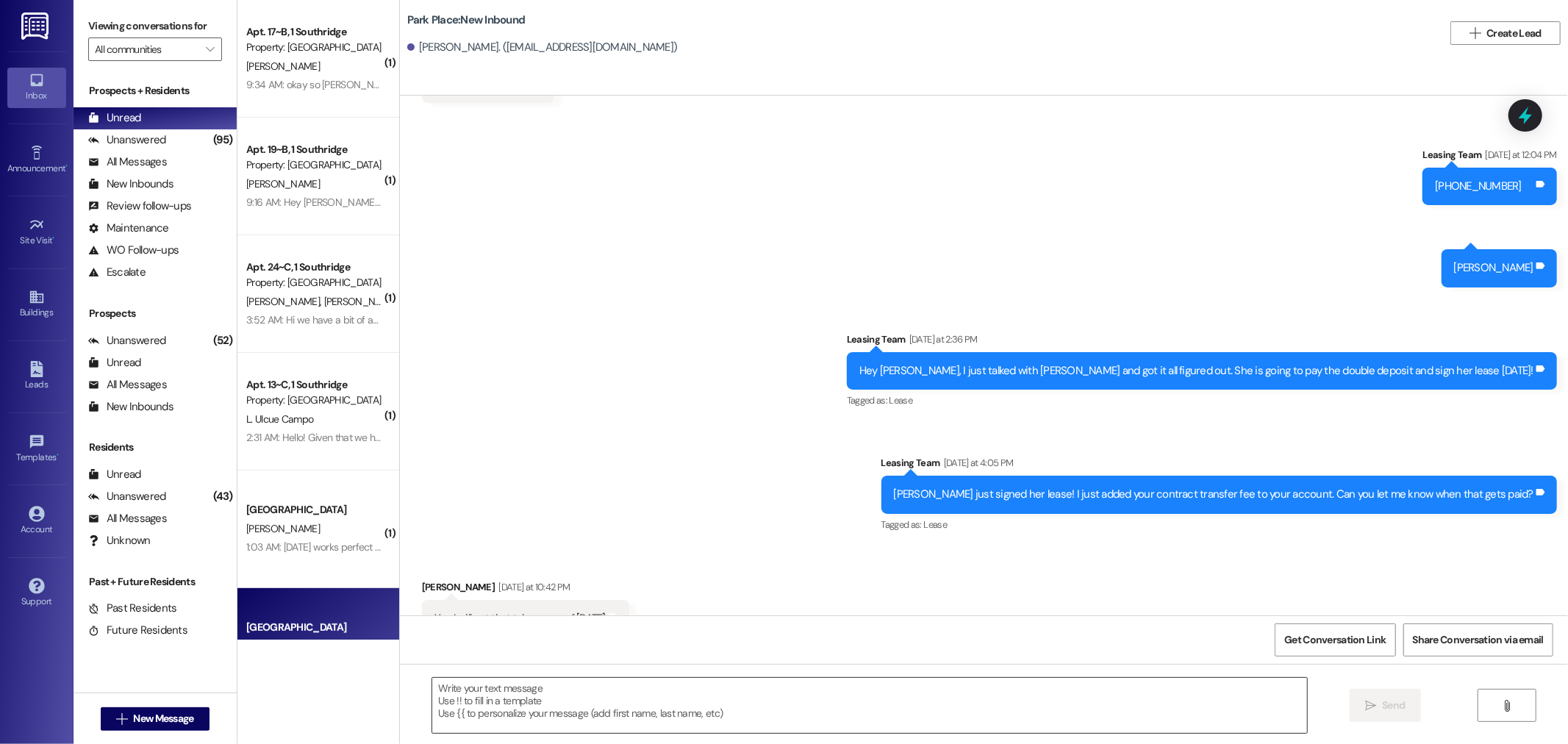
click at [476, 683] on textarea at bounding box center [870, 705] width 875 height 55
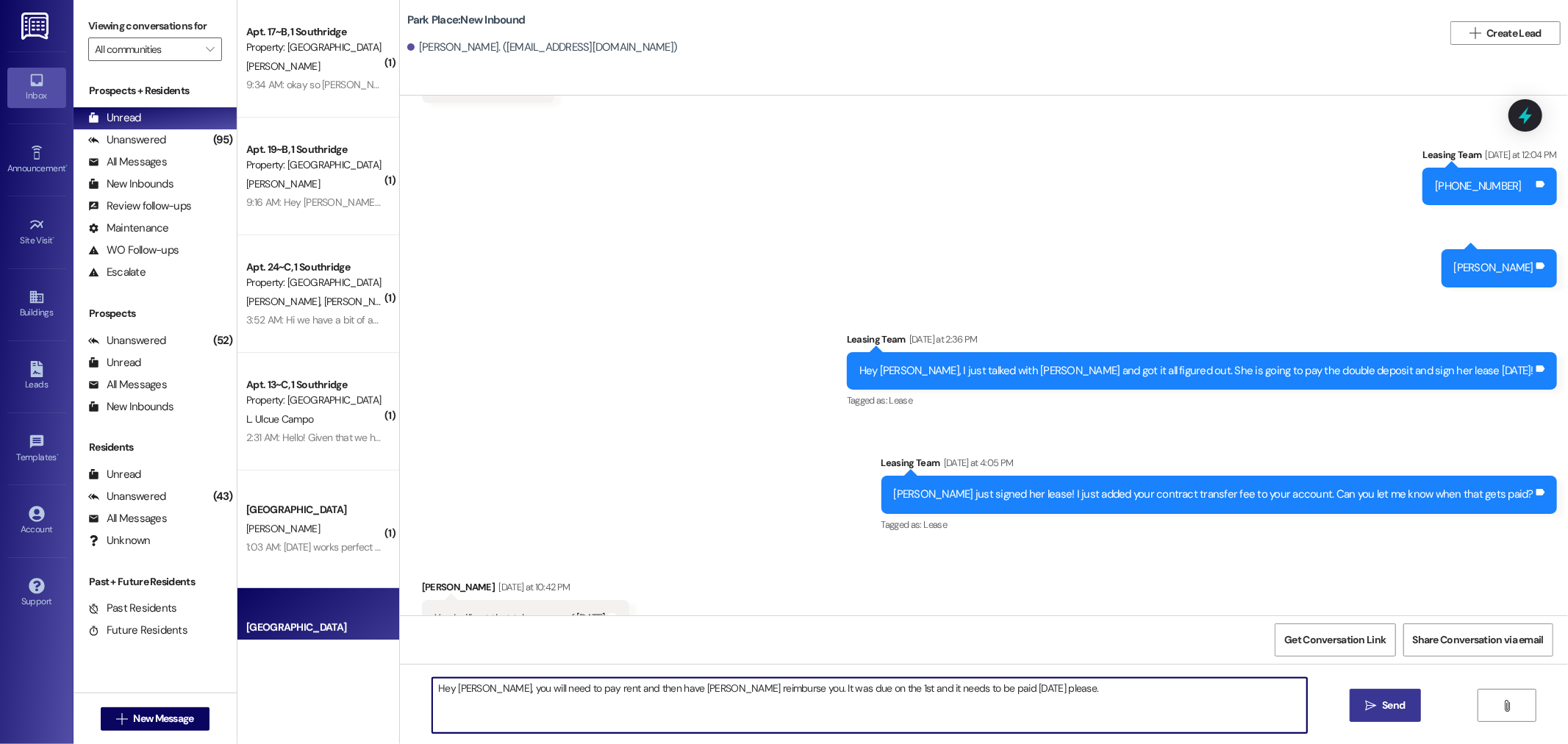
type textarea "Hey [PERSON_NAME], you will need to pay rent and then have [PERSON_NAME] reimbu…"
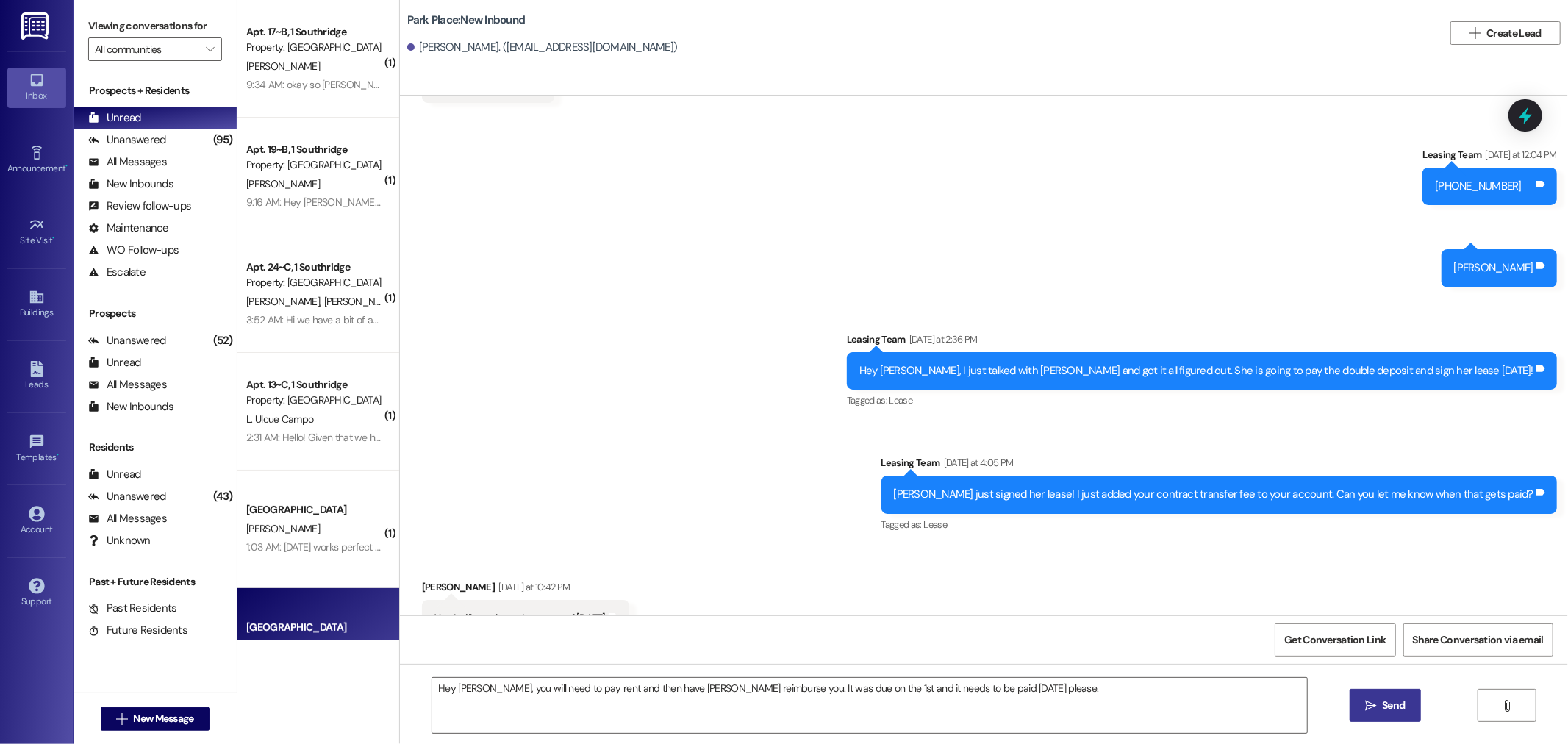
click at [1380, 700] on span "Send" at bounding box center [1394, 705] width 28 height 16
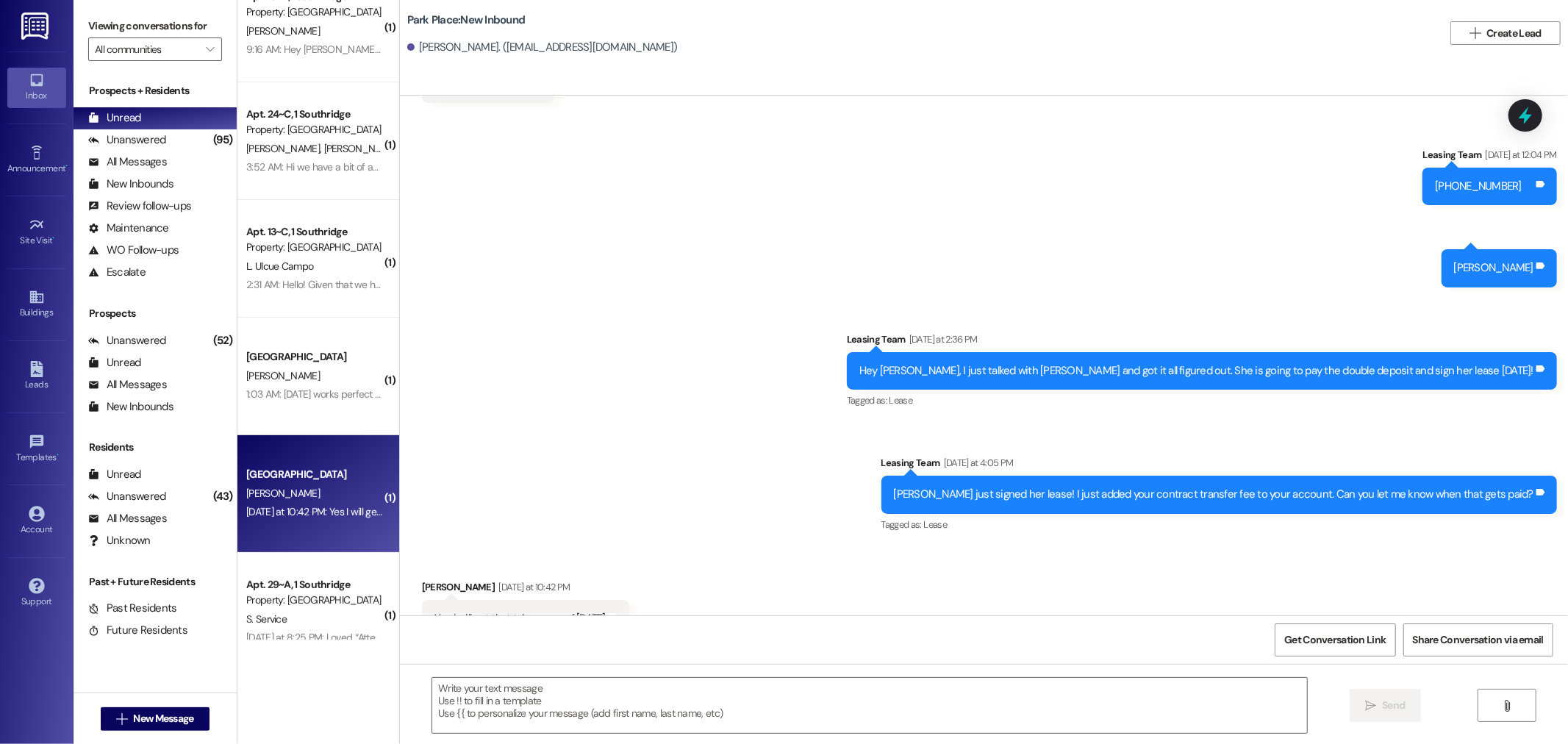
scroll to position [326, 0]
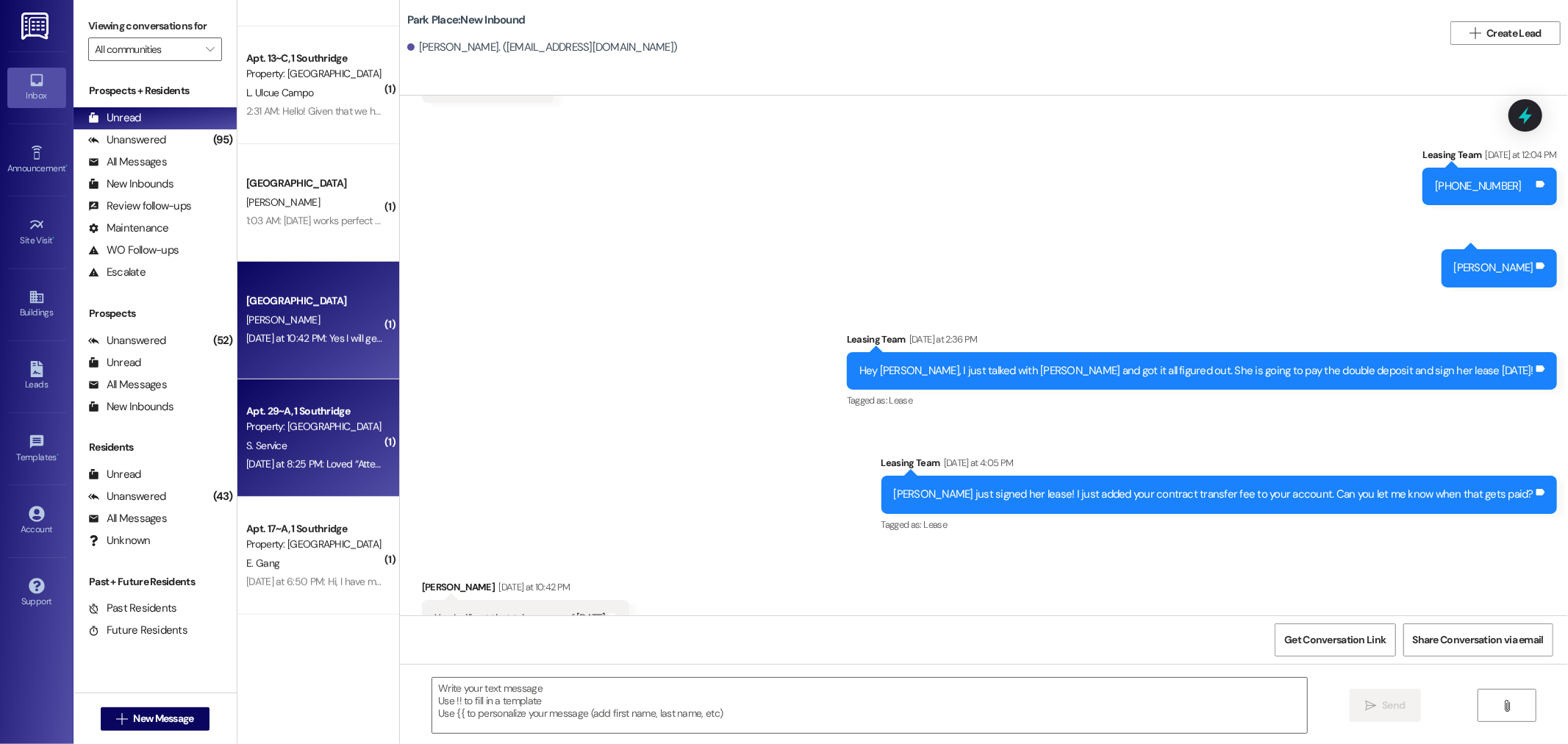
click at [291, 402] on div "Apt. 29~A, 1 Southridge Property: [GEOGRAPHIC_DATA]" at bounding box center [315, 419] width 139 height 35
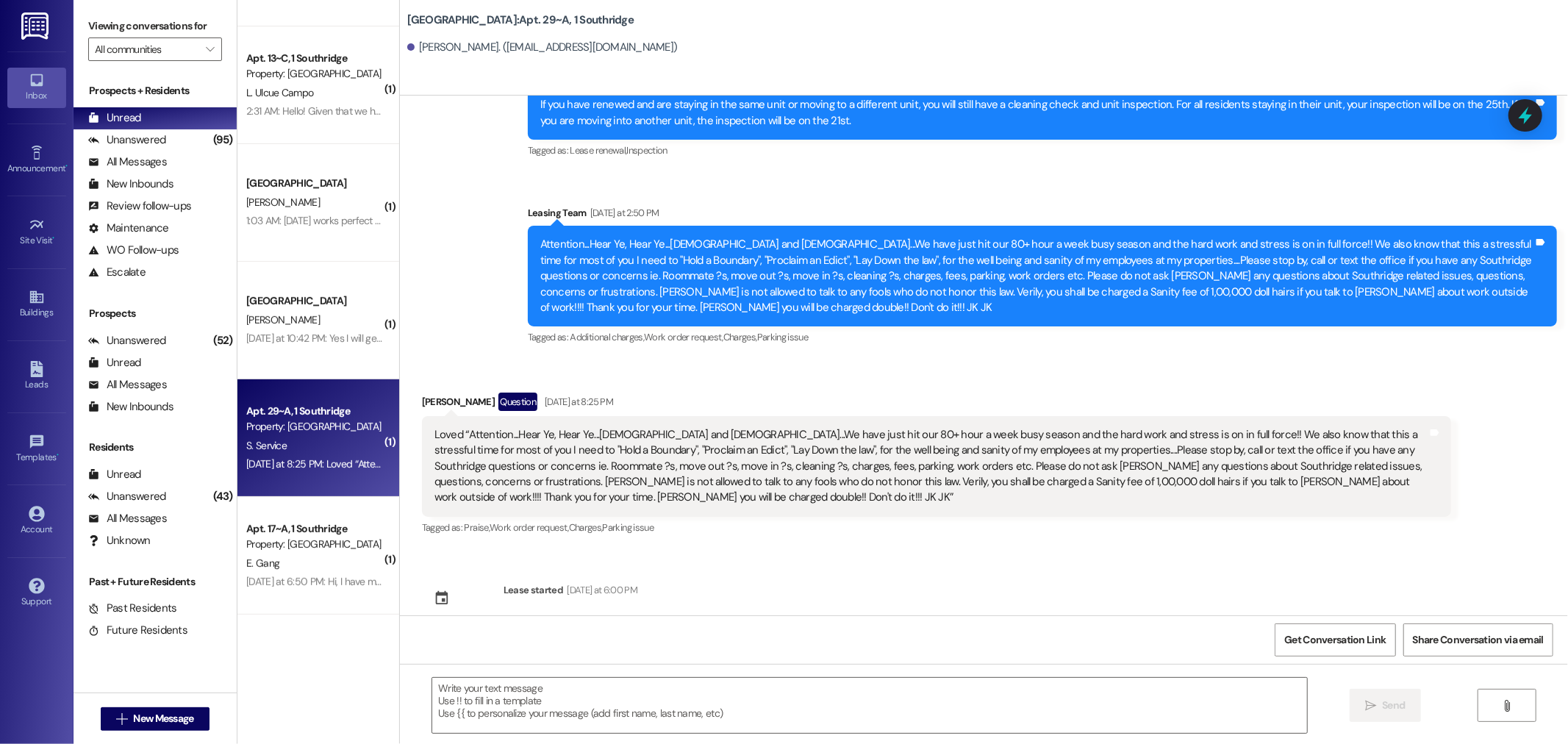
scroll to position [11358, 0]
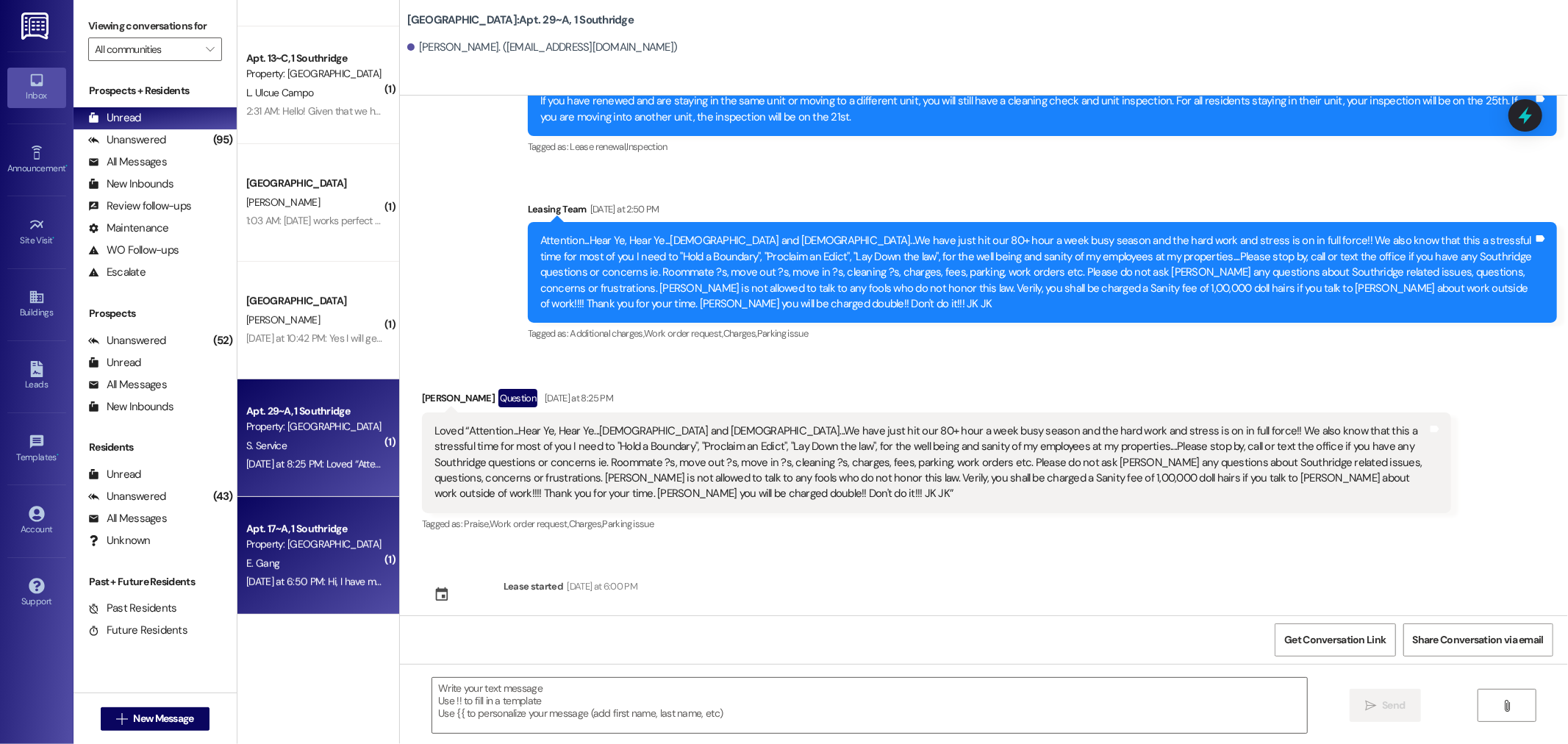
click at [275, 551] on div "Property: [GEOGRAPHIC_DATA]" at bounding box center [314, 545] width 136 height 16
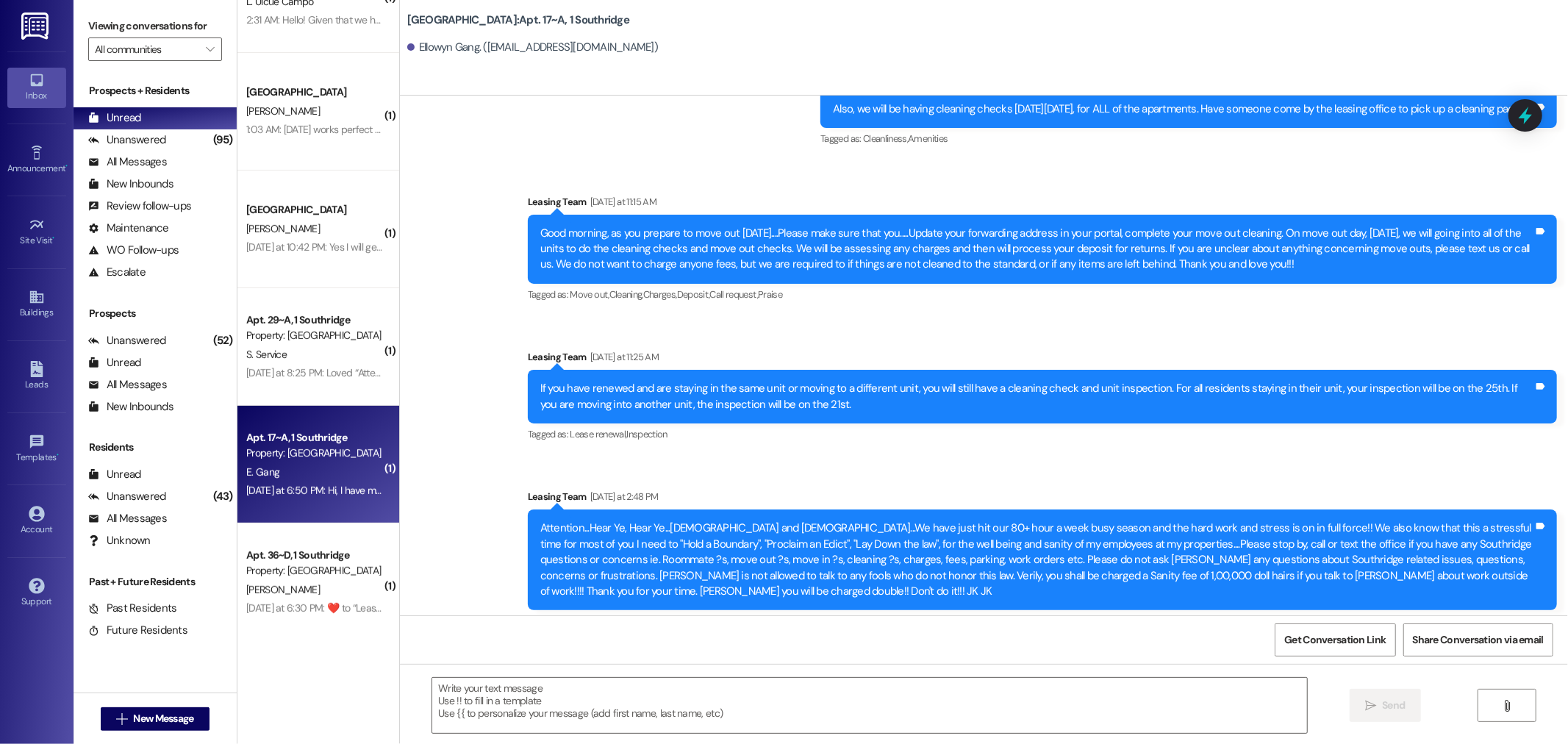
scroll to position [419, 0]
click at [497, 702] on textarea at bounding box center [870, 705] width 875 height 55
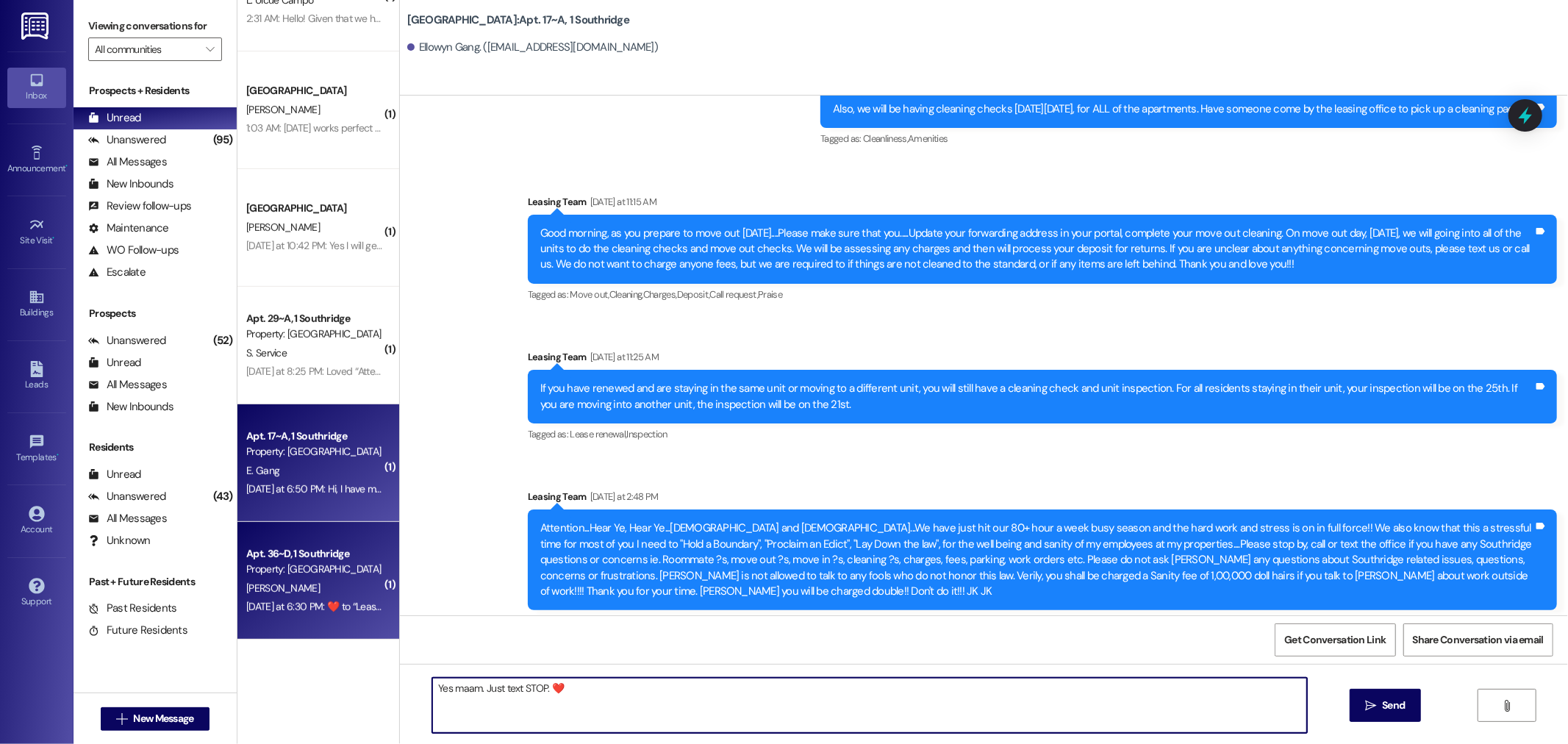
type textarea "Yes maam. Just text STOP. ❤️"
click at [312, 596] on div "[PERSON_NAME]" at bounding box center [315, 588] width 139 height 18
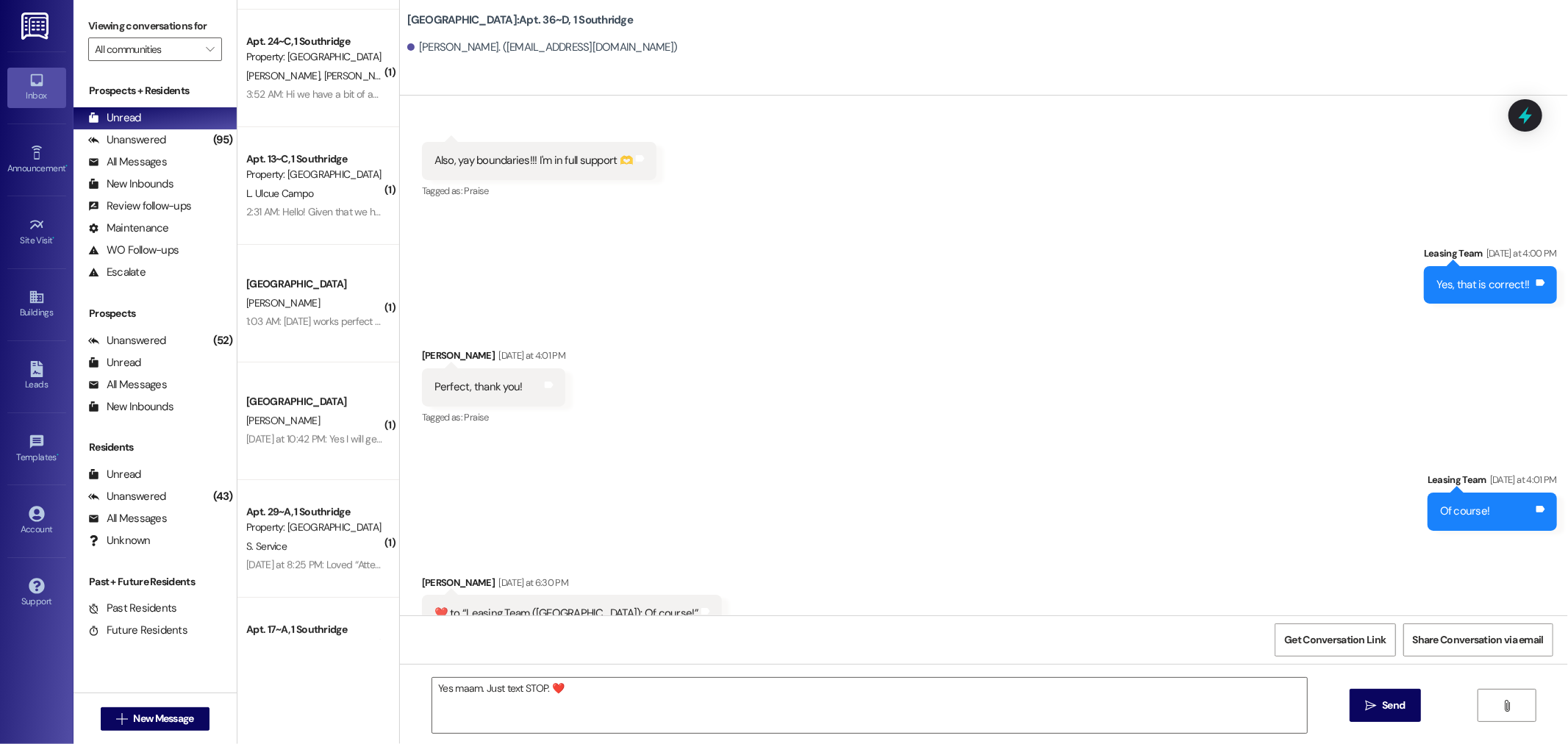
scroll to position [0, 0]
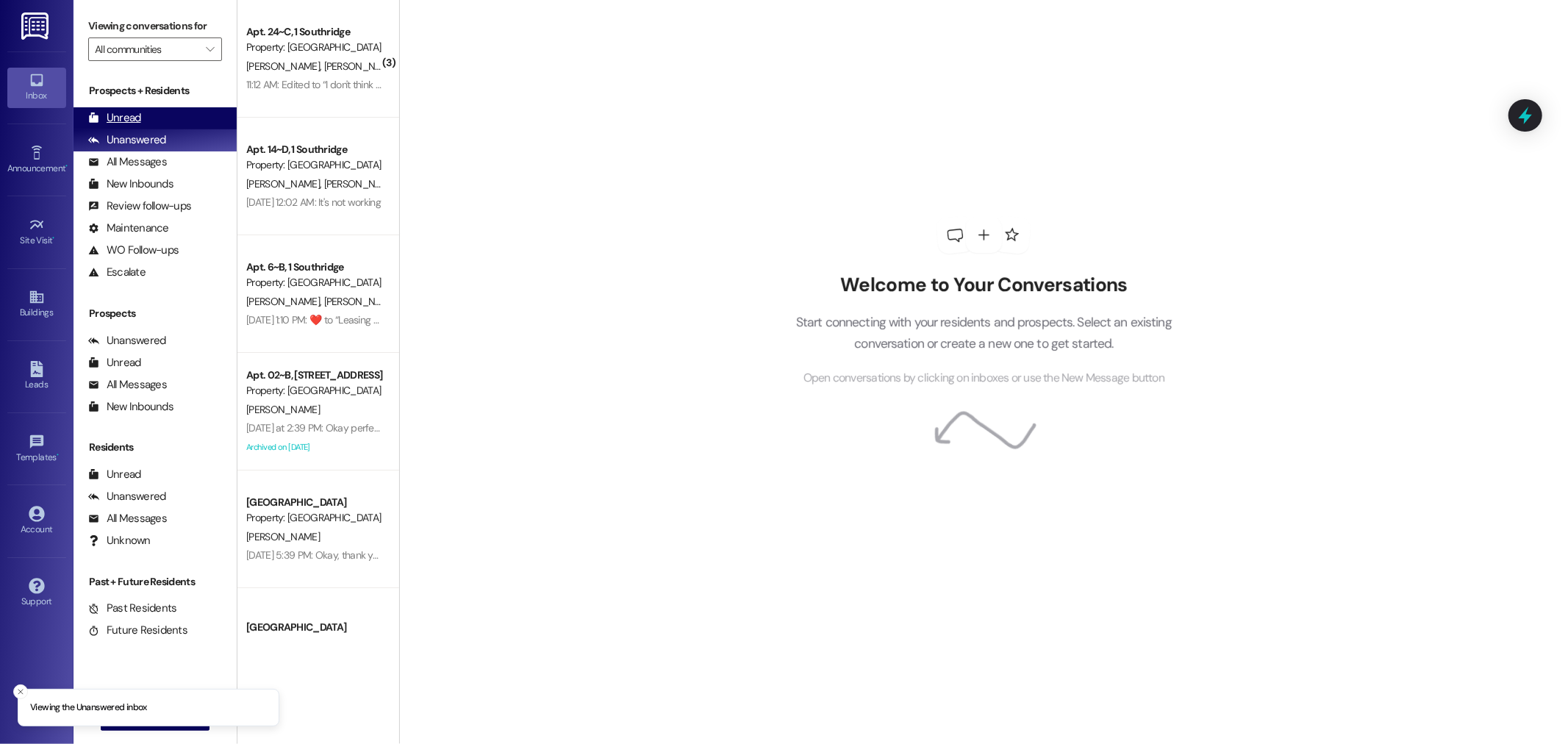
click at [120, 117] on div "Unread" at bounding box center [114, 118] width 53 height 16
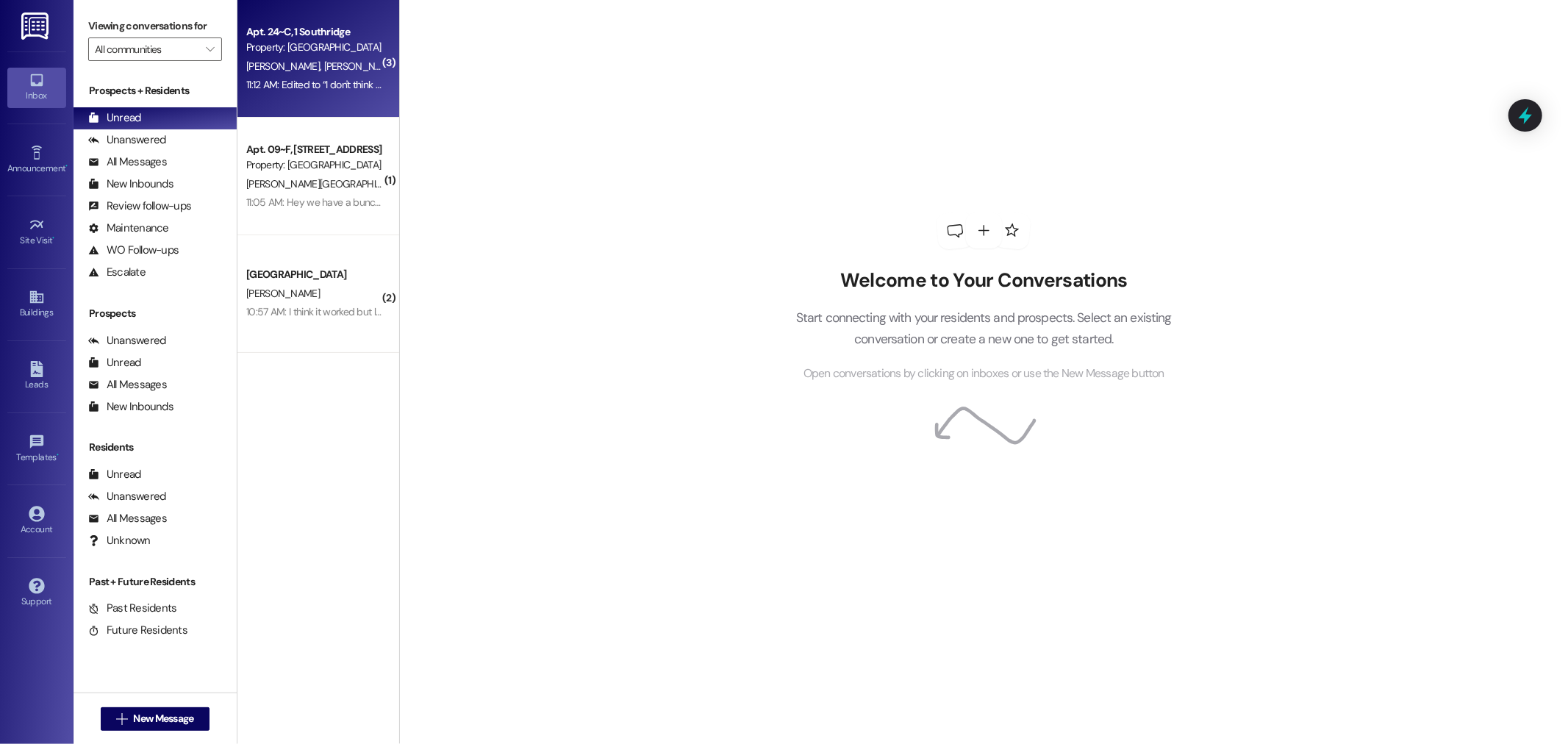
click at [311, 82] on div "11:12 AM: Edited to “I don't think it was working at all early last week, then …" at bounding box center [791, 84] width 1091 height 13
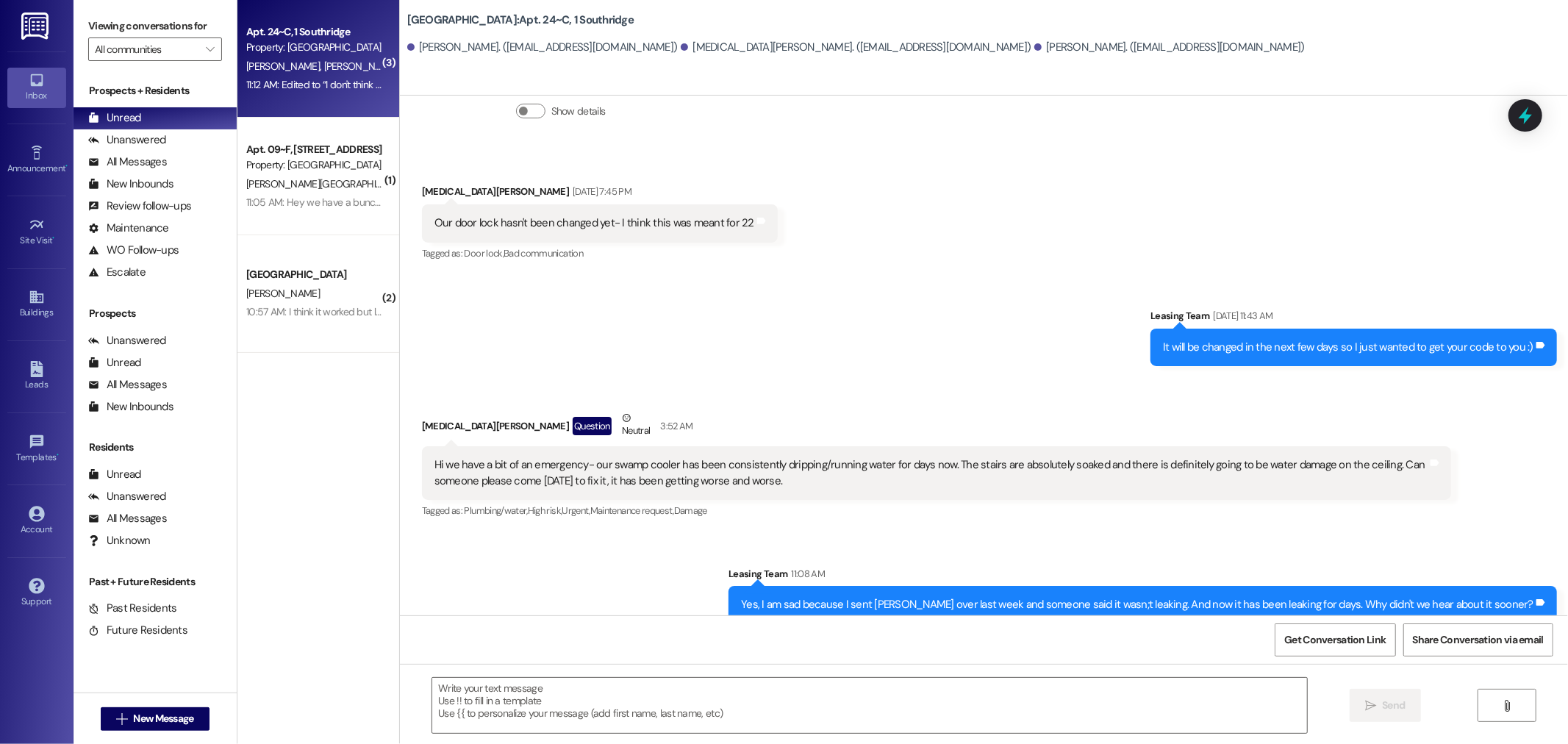
scroll to position [9433, 0]
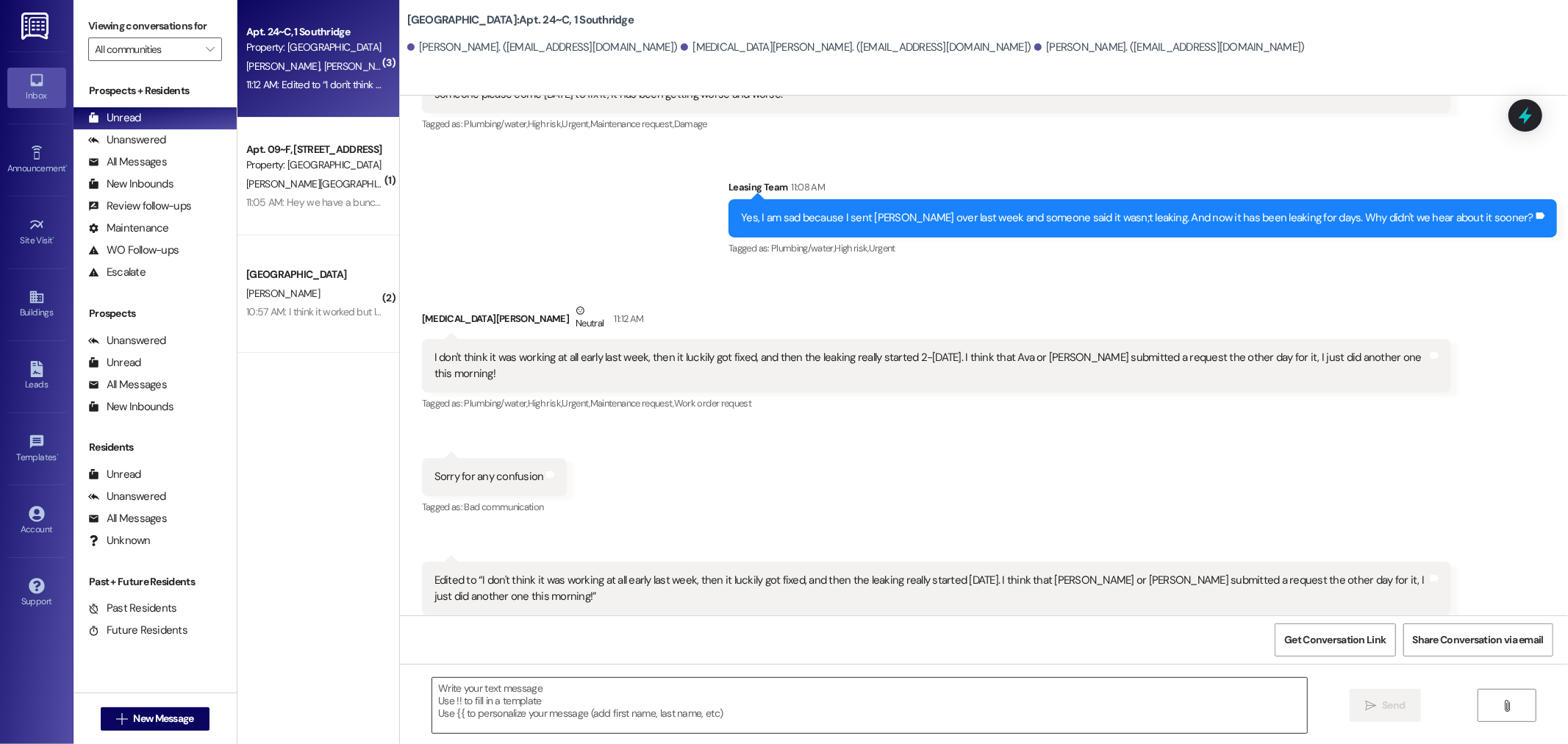
click at [474, 689] on textarea at bounding box center [870, 705] width 875 height 55
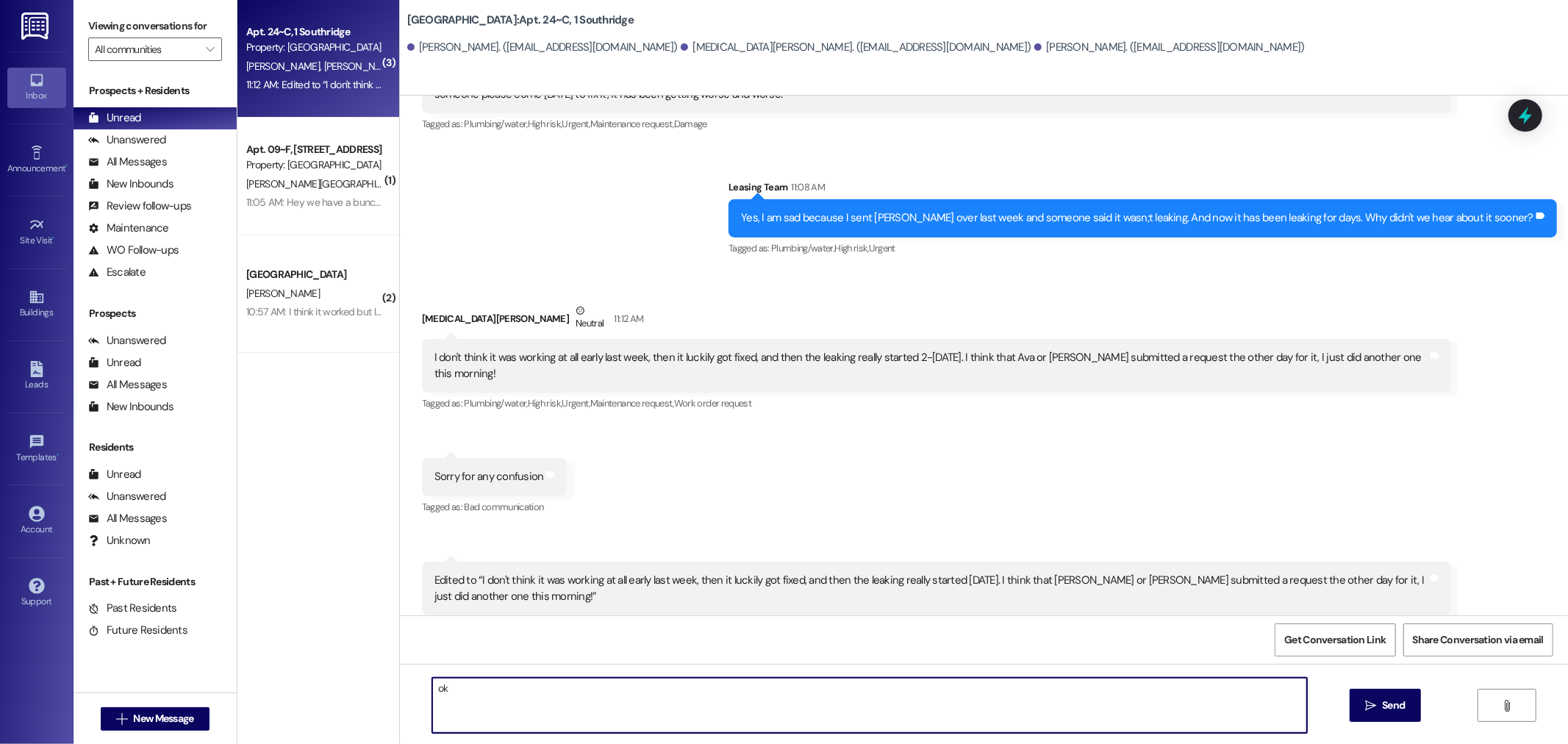
type textarea "o"
click at [1115, 692] on textarea "Ok. I was in there last week and it was leaking and [PERSON_NAME] said he spoke…" at bounding box center [870, 705] width 875 height 55
click at [914, 688] on textarea "Ok. I was in there last week and it was leaking and David said he spoke to some…" at bounding box center [870, 705] width 875 height 55
click at [1118, 692] on textarea "Ok. I was in there last week and it was leaking and David said he spoke to some…" at bounding box center [870, 705] width 875 height 55
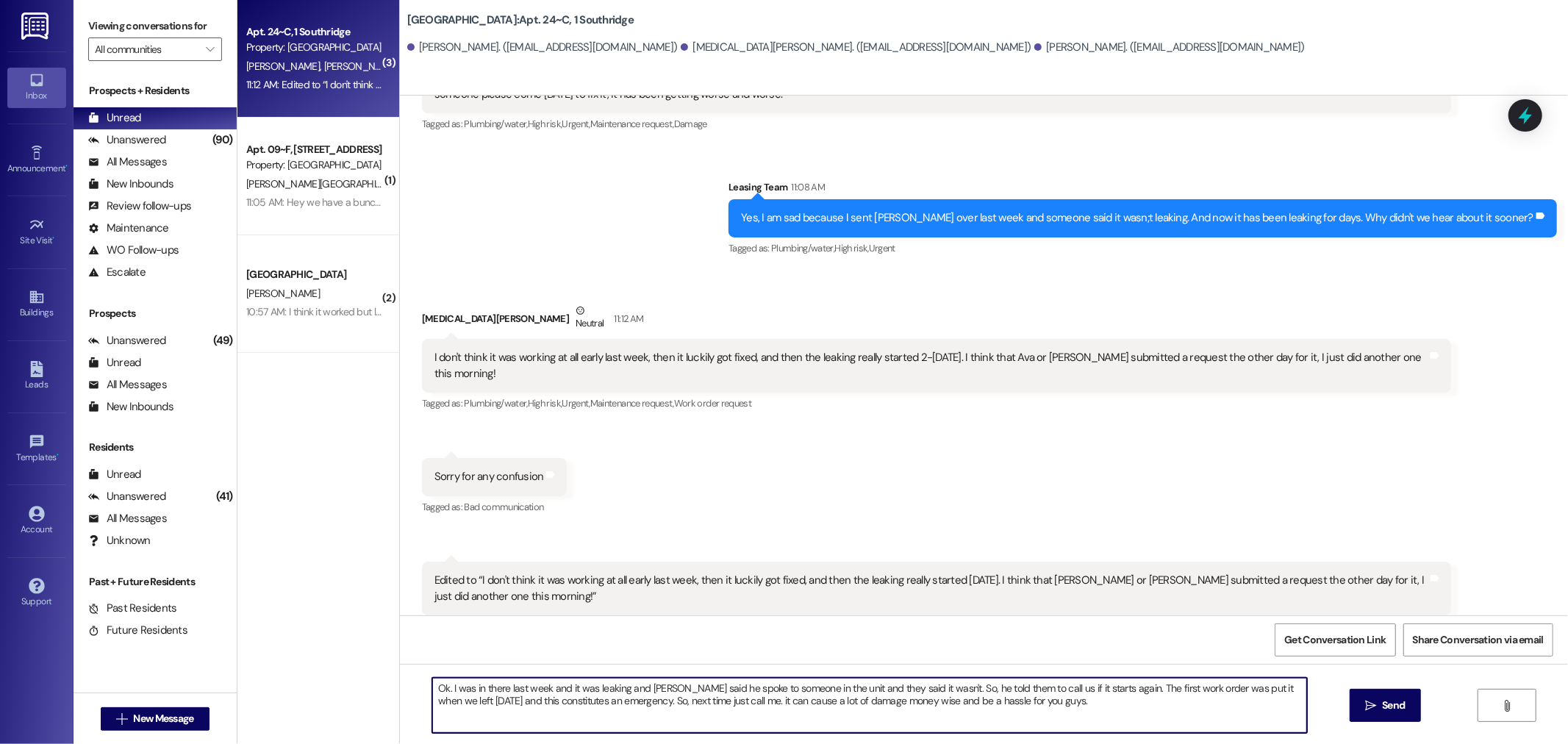
drag, startPoint x: 468, startPoint y: 700, endPoint x: 1223, endPoint y: 686, distance: 755.1
click at [1223, 686] on textarea "Ok. I was in there last week and it was leaking and David said he spoke to some…" at bounding box center [870, 705] width 875 height 55
drag, startPoint x: 561, startPoint y: 698, endPoint x: 546, endPoint y: 697, distance: 15.0
click at [546, 697] on textarea "Ok. I was in there last week and it was leaking and David said he spoke to some…" at bounding box center [870, 705] width 875 height 55
click at [704, 696] on textarea "Ok. I was in there last week and it was leaking and David said he spoke to some…" at bounding box center [870, 705] width 875 height 55
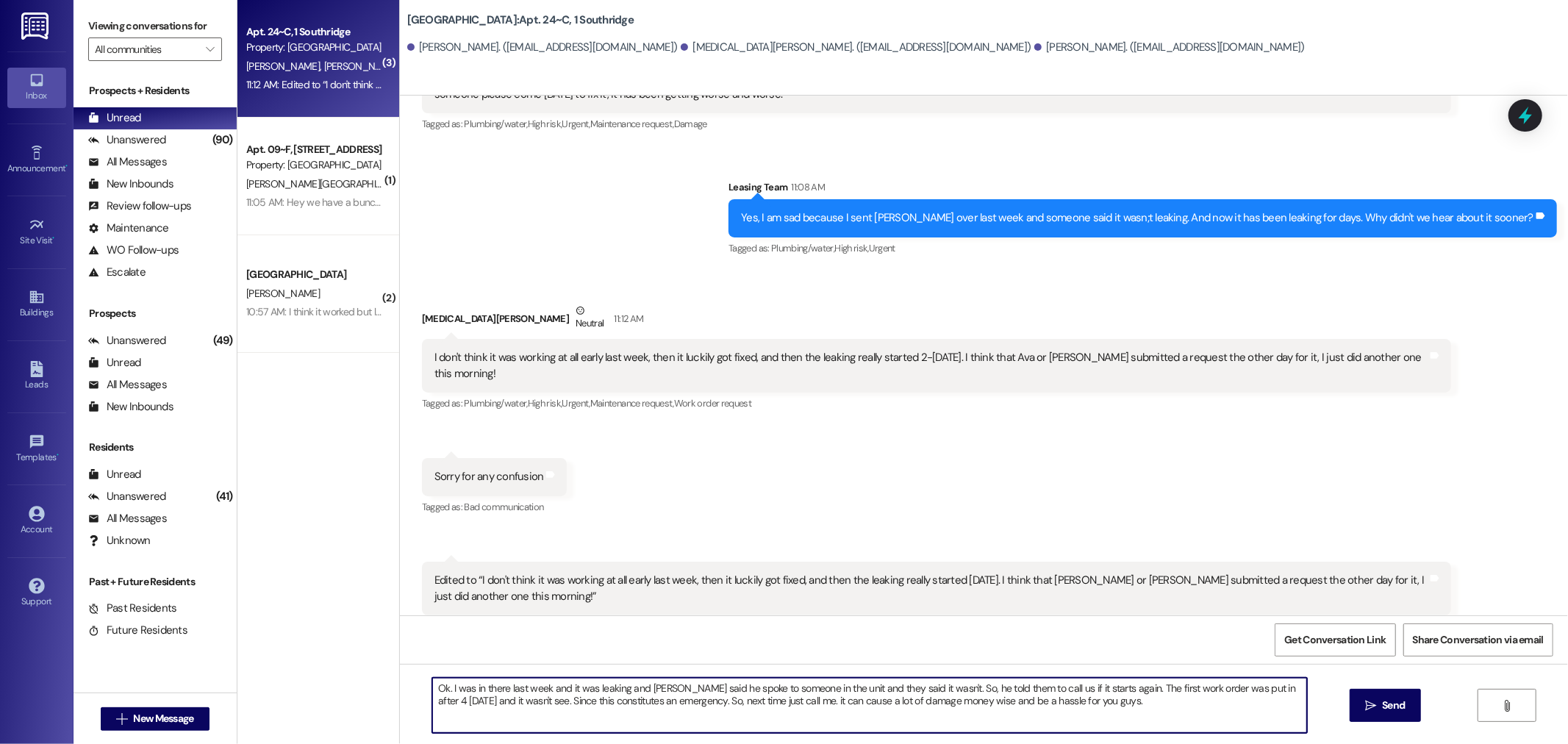
click at [714, 700] on textarea "Ok. I was in there last week and it was leaking and David said he spoke to some…" at bounding box center [870, 705] width 875 height 55
click at [768, 702] on textarea "Ok. I was in there last week and it was leaking and David said he spoke to some…" at bounding box center [870, 705] width 875 height 55
click at [780, 703] on textarea "Ok. I was in there last week and it was leaking and David said he spoke to some…" at bounding box center [870, 705] width 875 height 55
click at [805, 704] on textarea "Ok. I was in there last week and it was leaking and David said he spoke to some…" at bounding box center [870, 705] width 875 height 55
click at [763, 697] on textarea "Ok. I was in there last week and it was leaking and David said he spoke to some…" at bounding box center [870, 705] width 875 height 55
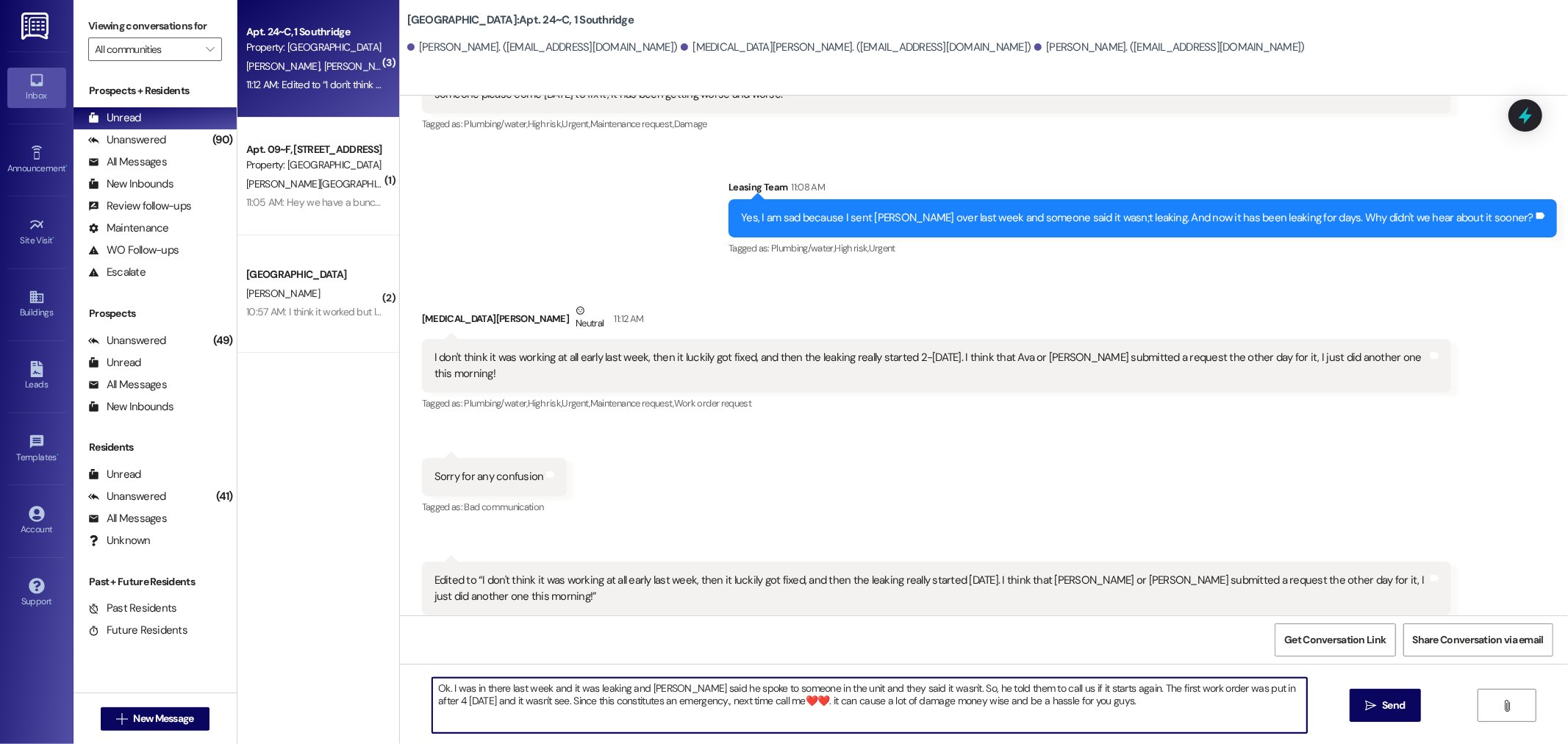
click at [810, 699] on textarea "Ok. I was in there last week and it was leaking and David said he spoke to some…" at bounding box center [870, 705] width 875 height 55
drag, startPoint x: 892, startPoint y: 701, endPoint x: 814, endPoint y: 703, distance: 78.0
click at [814, 703] on textarea "Ok. I was in there last week and it was leaking and David said he spoke to some…" at bounding box center [870, 705] width 875 height 55
click at [877, 700] on textarea "Ok. I was in there last week and it was leaking and David said he spoke to some…" at bounding box center [870, 705] width 875 height 55
drag, startPoint x: 928, startPoint y: 700, endPoint x: 877, endPoint y: 695, distance: 51.2
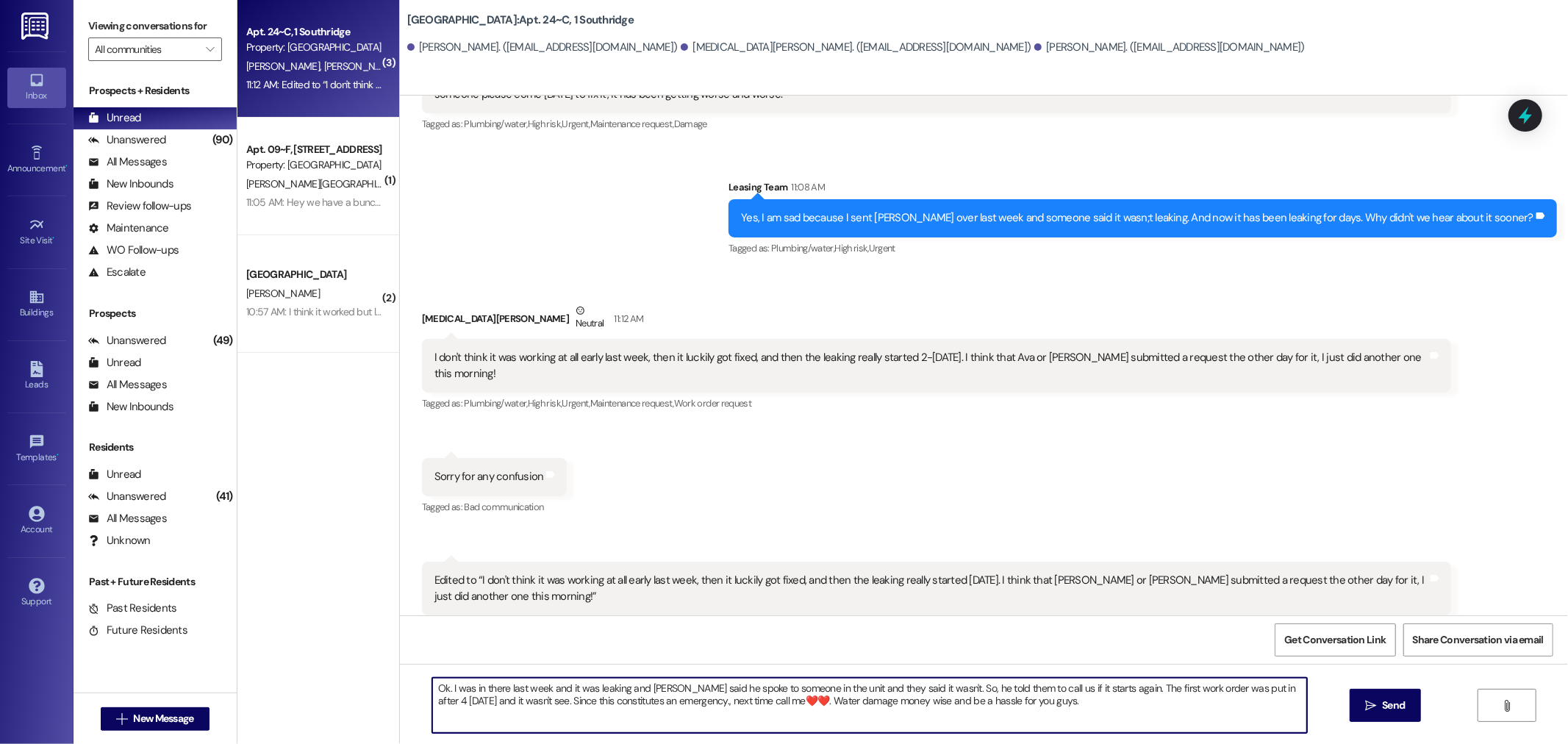
click at [877, 695] on textarea "Ok. I was in there last week and it was leaking and David said he spoke to some…" at bounding box center [870, 705] width 875 height 55
click at [946, 698] on textarea "Ok. I was in there last week and it was leaking and David said he spoke to some…" at bounding box center [870, 705] width 875 height 55
click at [1072, 704] on textarea "Ok. I was in there last week and it was leaking and David said he spoke to some…" at bounding box center [870, 705] width 875 height 55
click at [917, 690] on textarea "Ok. I was in there last week and it was leaking and David said he spoke to some…" at bounding box center [870, 705] width 875 height 55
drag, startPoint x: 1130, startPoint y: 691, endPoint x: 960, endPoint y: 683, distance: 170.2
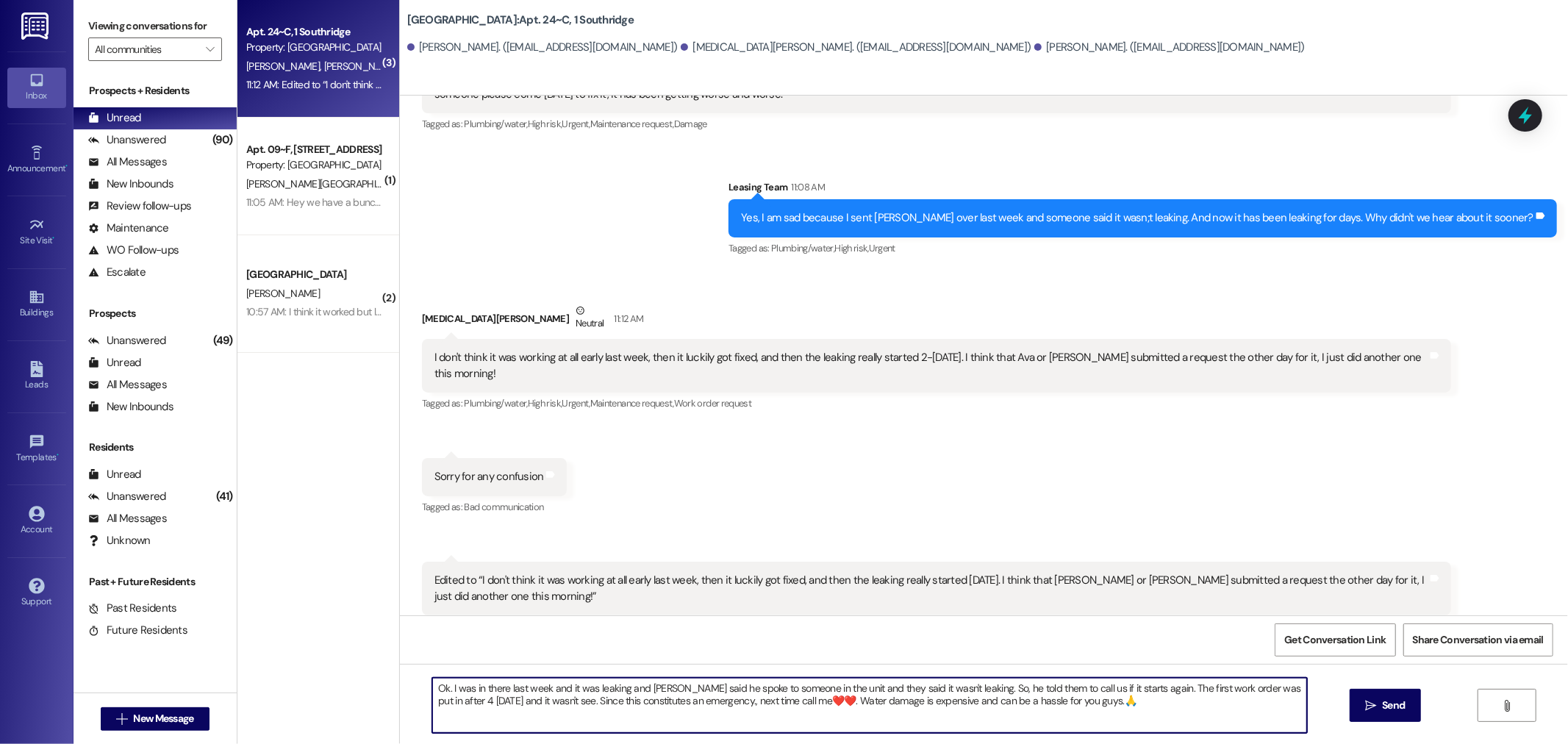
click at [959, 684] on textarea "Ok. I was in there last week and it was leaking and David said he spoke to some…" at bounding box center [870, 705] width 875 height 55
click at [1290, 687] on textarea "Ok. I was in there last week and it was leaking and David said he spoke to some…" at bounding box center [870, 705] width 875 height 55
type textarea "Ok. I was in there last week and it was leaking and David said he spoke to some…"
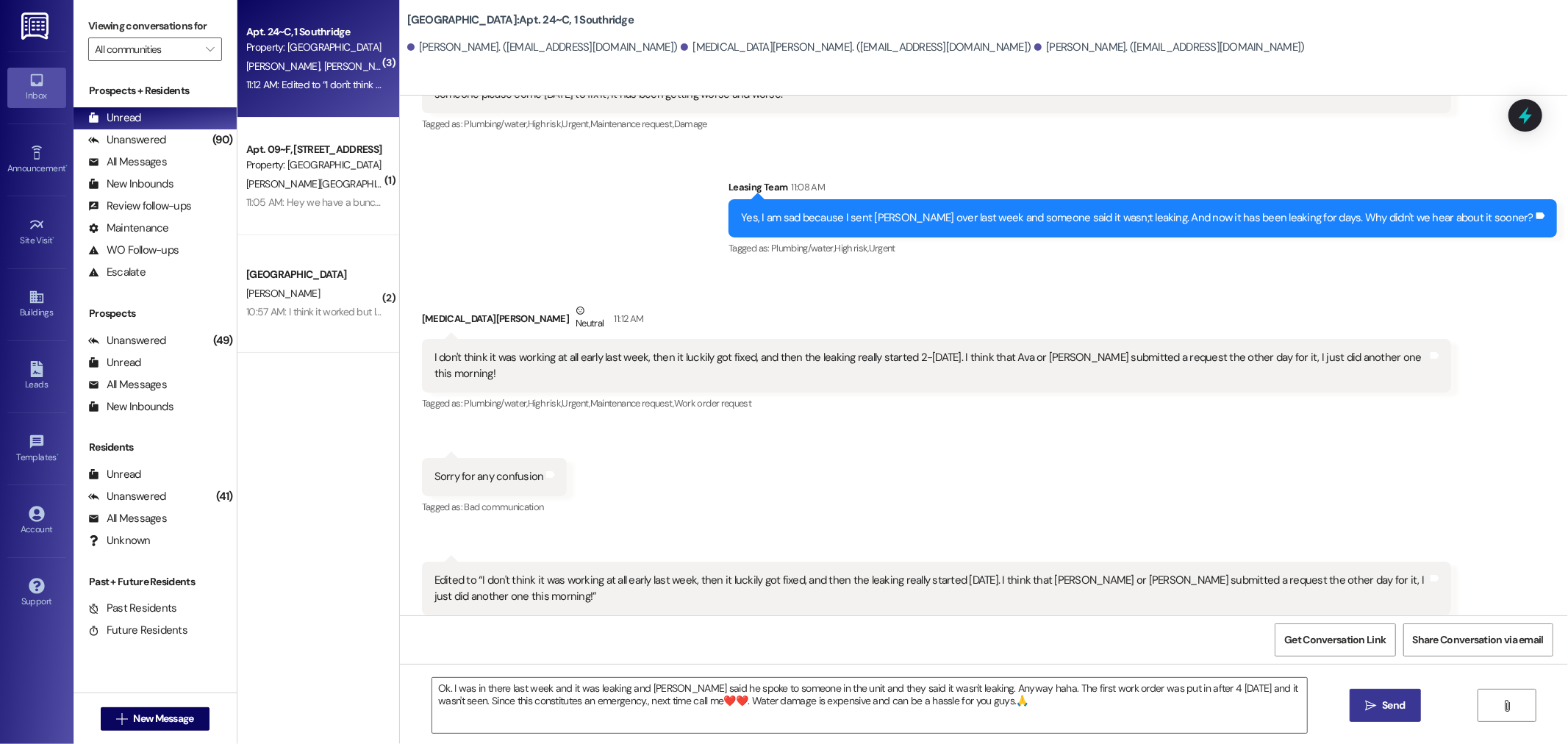
click at [1385, 705] on span "Send" at bounding box center [1393, 705] width 23 height 16
